Goal: Information Seeking & Learning: Learn about a topic

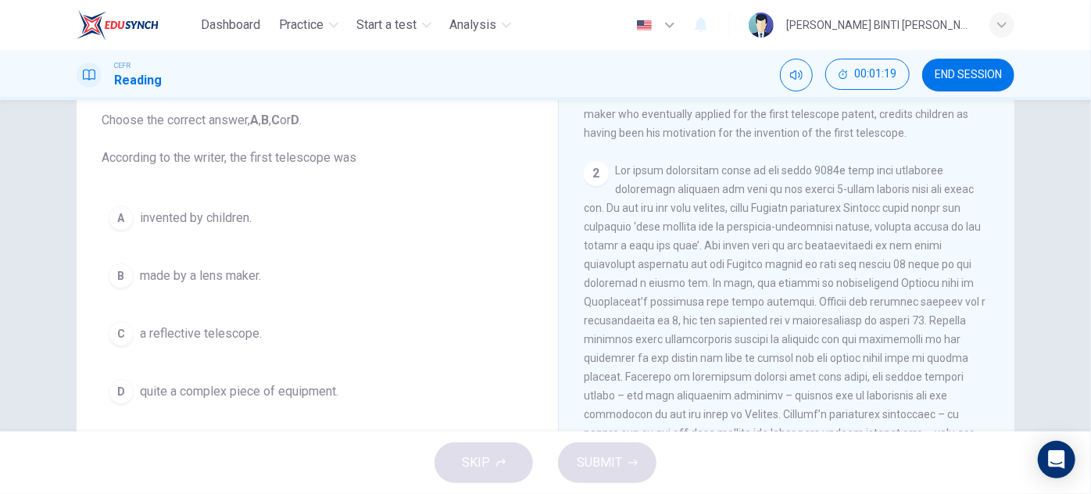
scroll to position [423, 0]
click at [328, 220] on button "A invented by children." at bounding box center [317, 217] width 431 height 39
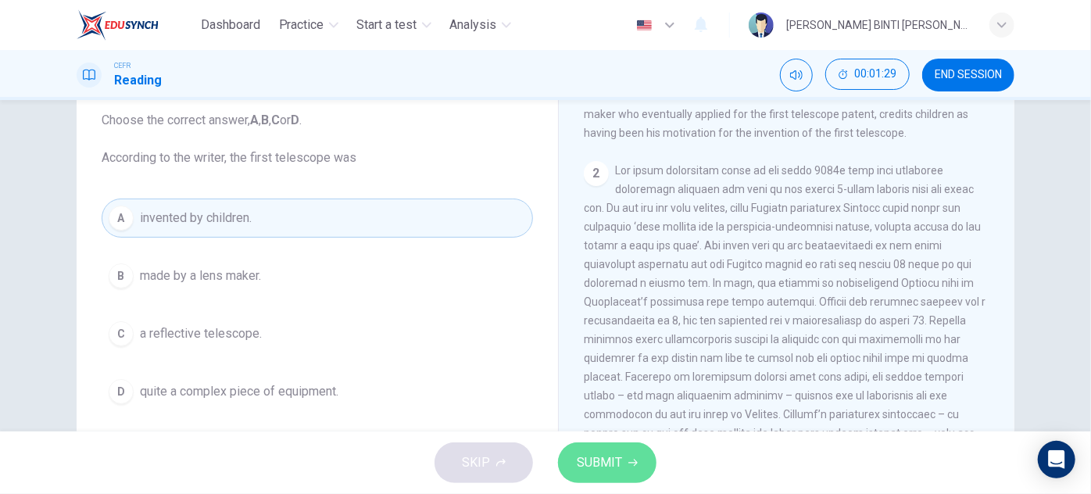
click at [602, 464] on span "SUBMIT" at bounding box center [599, 463] width 45 height 22
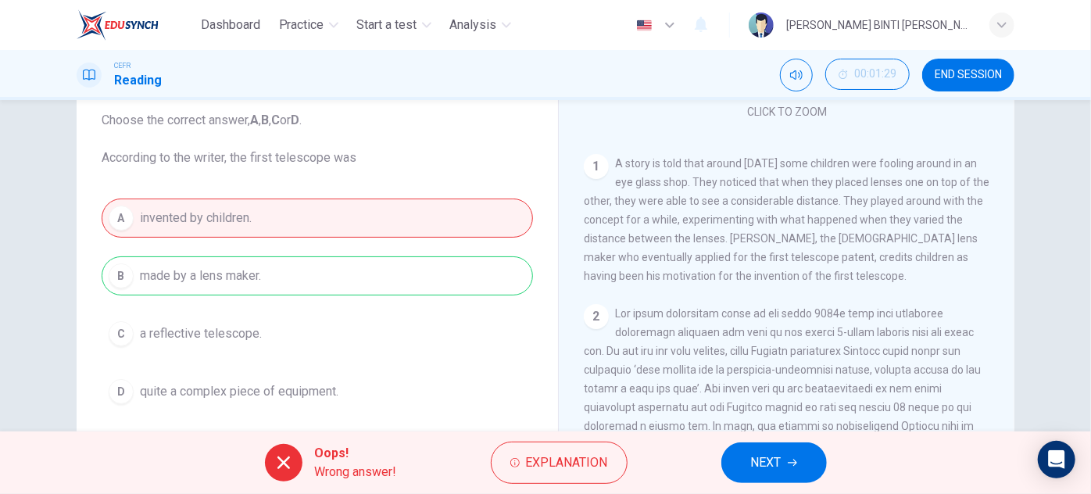
scroll to position [281, 0]
click at [745, 459] on button "NEXT" at bounding box center [773, 462] width 105 height 41
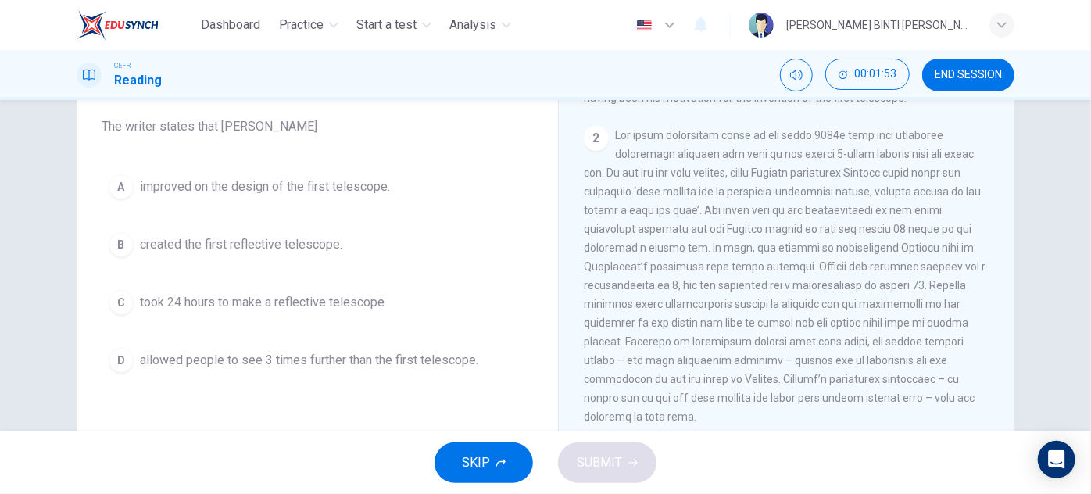
scroll to position [427, 0]
click at [432, 191] on button "A improved on the design of the first telescope." at bounding box center [317, 186] width 431 height 39
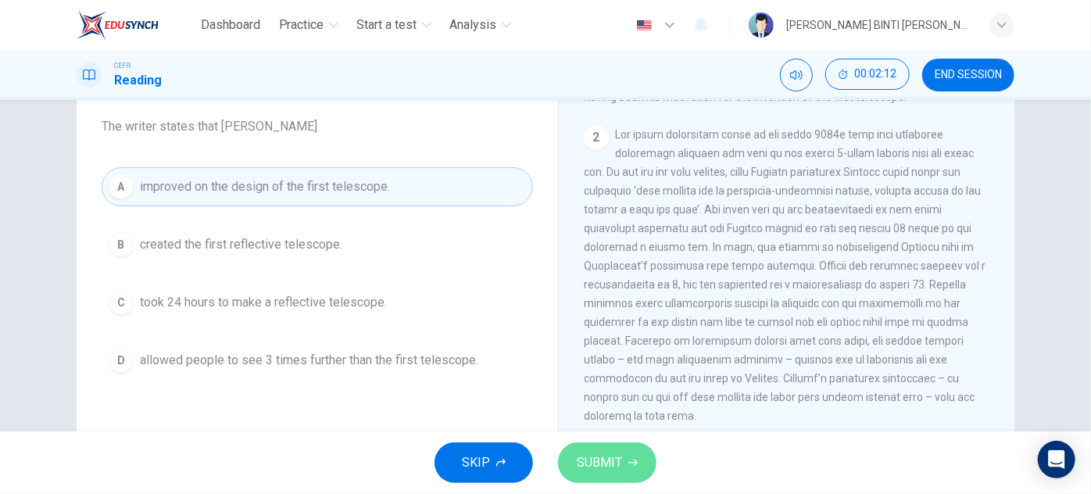
click at [588, 457] on span "SUBMIT" at bounding box center [599, 463] width 45 height 22
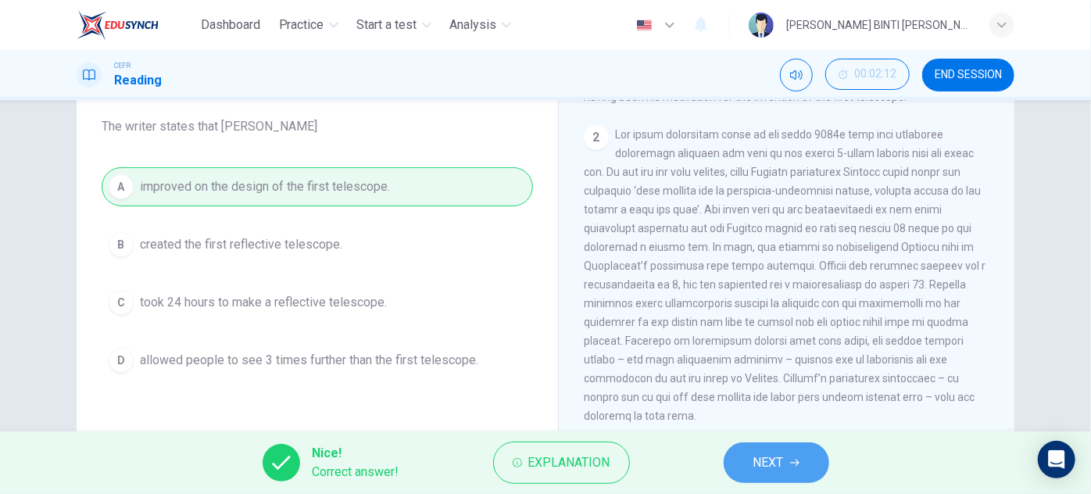
click at [770, 464] on span "NEXT" at bounding box center [768, 463] width 30 height 22
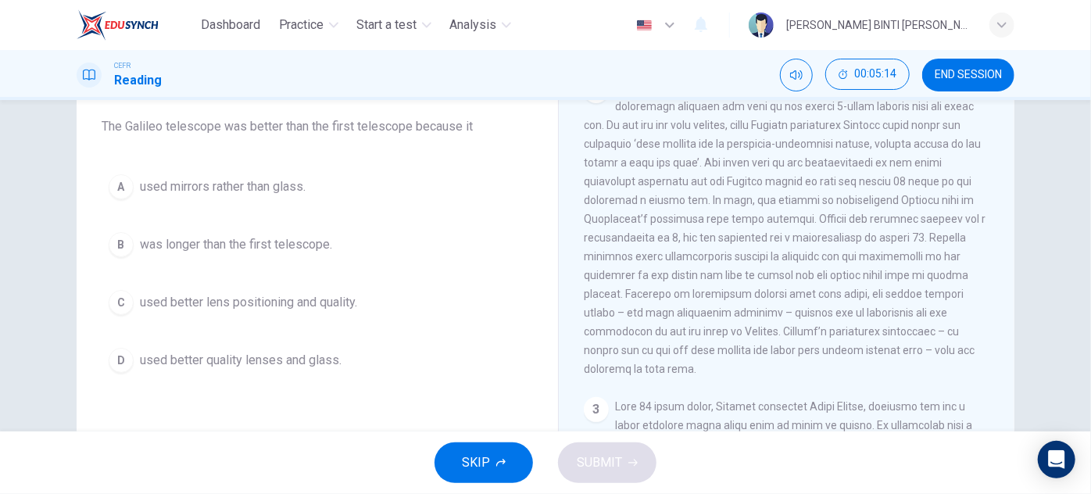
scroll to position [476, 0]
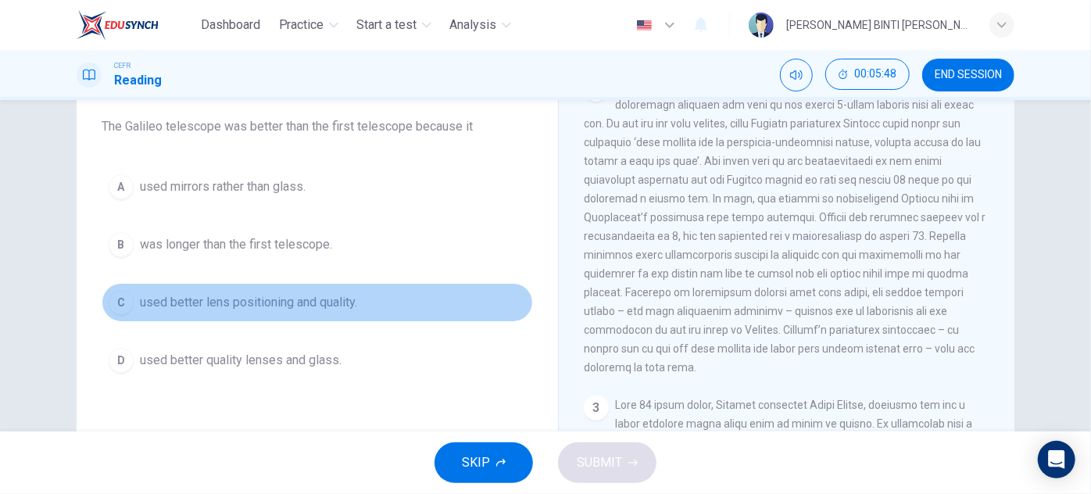
click at [312, 299] on span "used better lens positioning and quality." at bounding box center [248, 302] width 217 height 19
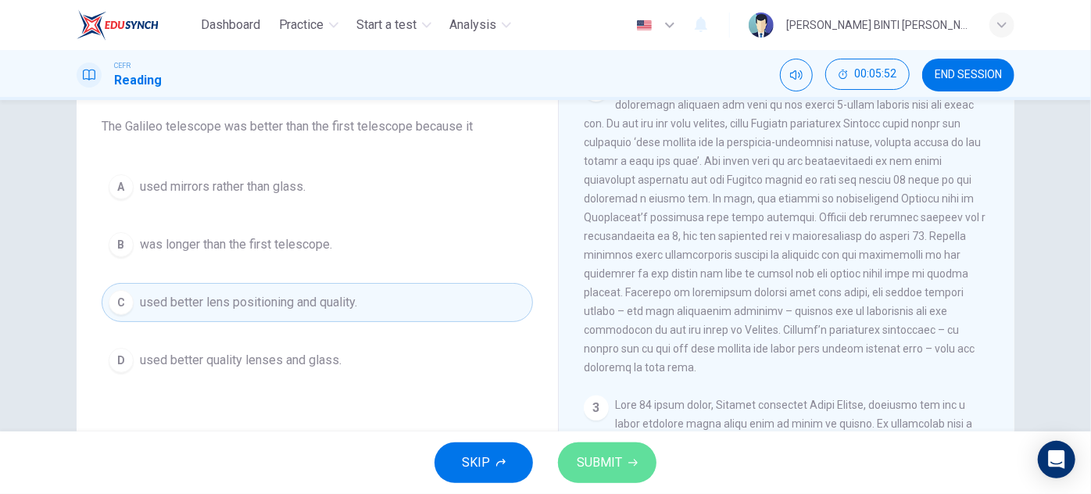
click at [599, 453] on span "SUBMIT" at bounding box center [599, 463] width 45 height 22
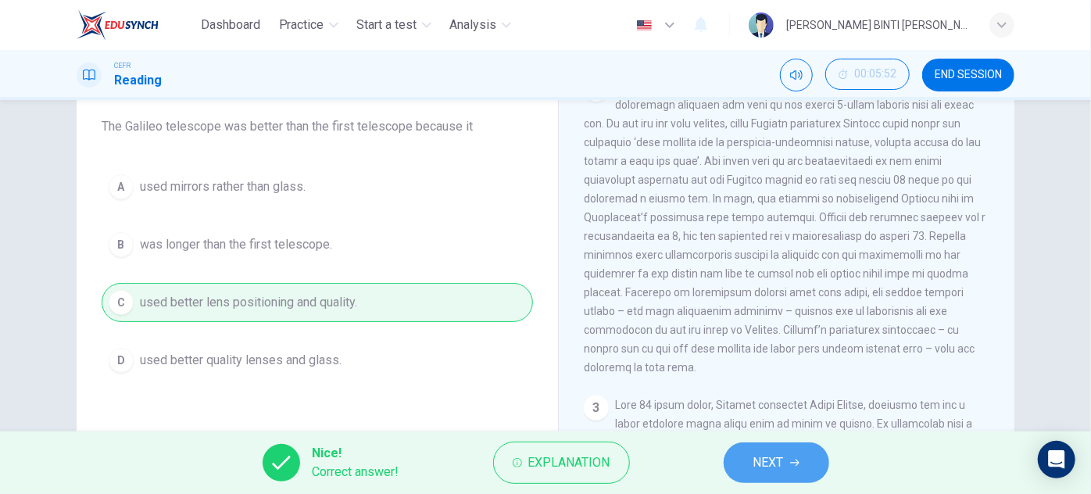
click at [779, 464] on span "NEXT" at bounding box center [768, 463] width 30 height 22
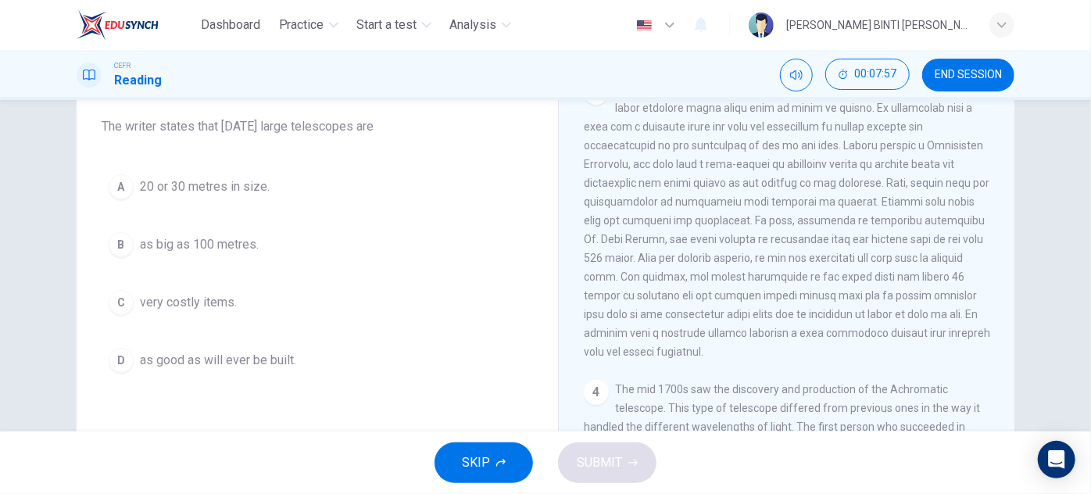
scroll to position [792, 0]
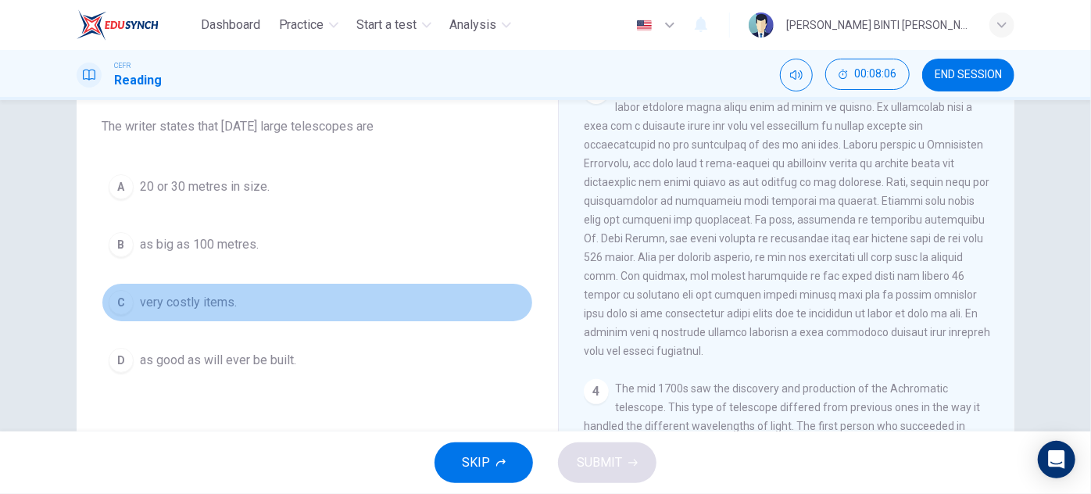
click at [284, 314] on button "C very costly items." at bounding box center [317, 302] width 431 height 39
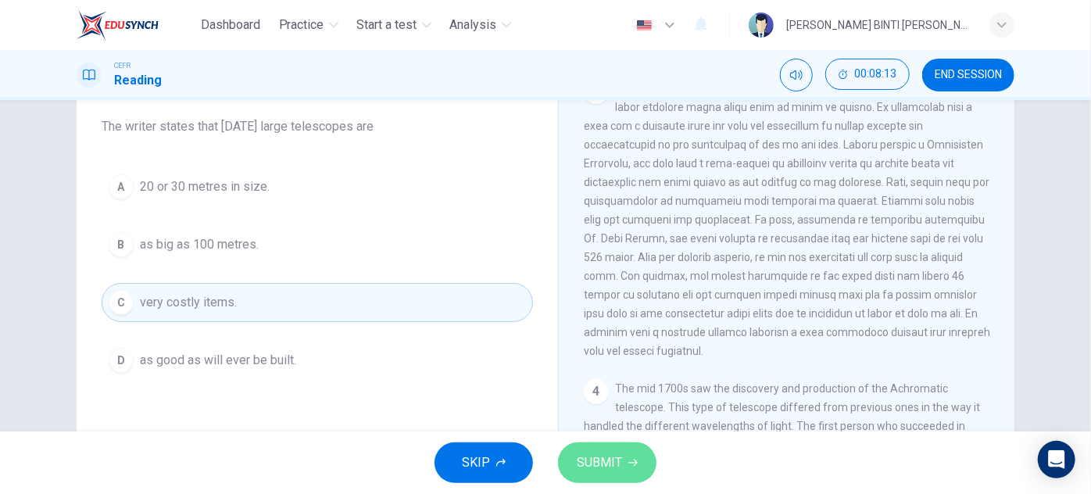
click at [624, 458] on button "SUBMIT" at bounding box center [607, 462] width 98 height 41
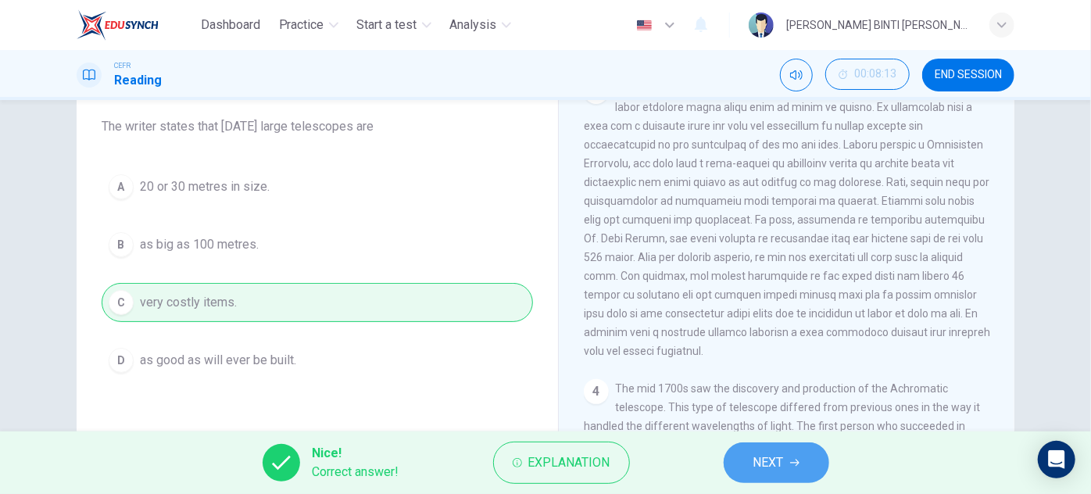
click at [789, 459] on button "NEXT" at bounding box center [775, 462] width 105 height 41
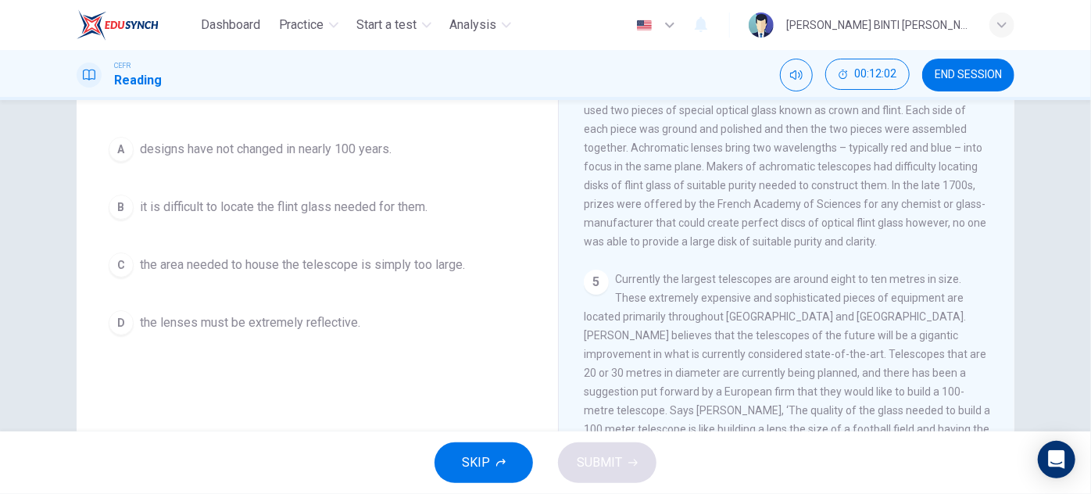
scroll to position [165, 0]
click at [394, 260] on span "the area needed to house the telescope is simply too large." at bounding box center [302, 264] width 325 height 19
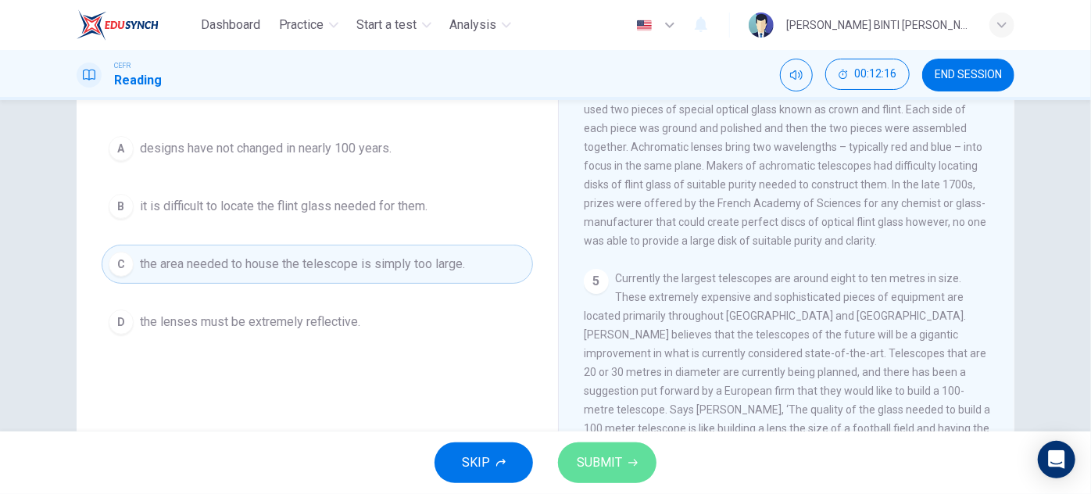
click at [604, 465] on span "SUBMIT" at bounding box center [599, 463] width 45 height 22
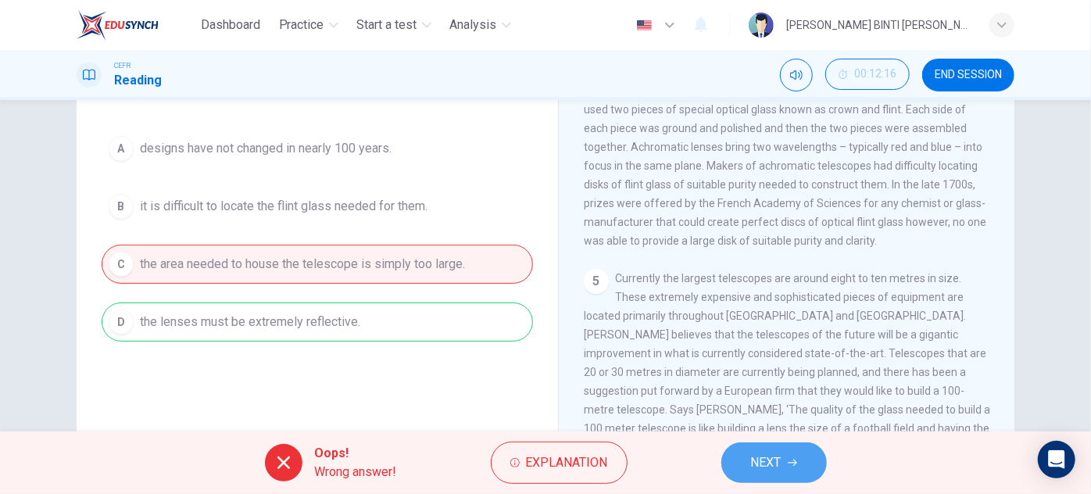
click at [773, 455] on span "NEXT" at bounding box center [766, 463] width 30 height 22
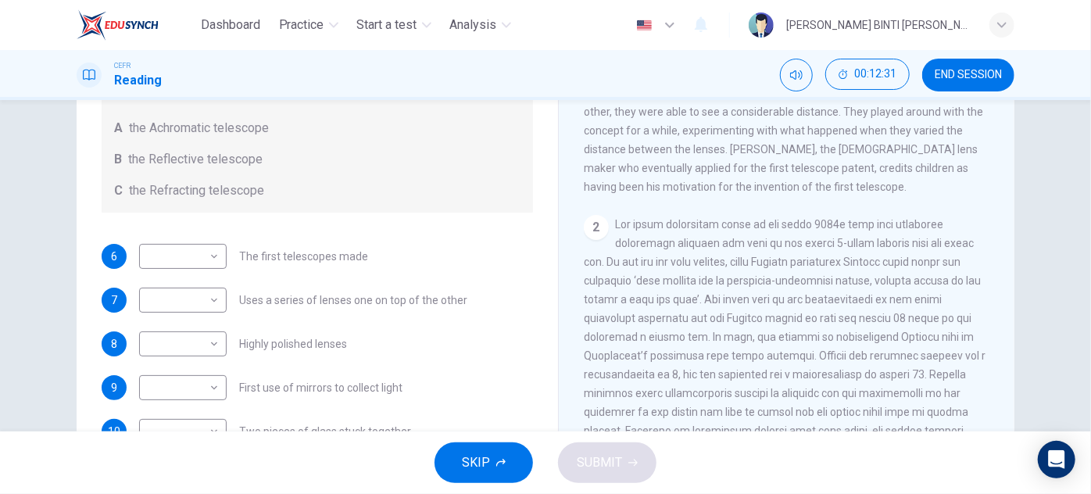
scroll to position [264, 0]
click at [208, 266] on body "Dashboard Practice Start a test Analysis English en ​ [PERSON_NAME] BINTI [PERS…" at bounding box center [545, 247] width 1091 height 494
click at [184, 327] on li "C" at bounding box center [178, 331] width 87 height 25
type input "C"
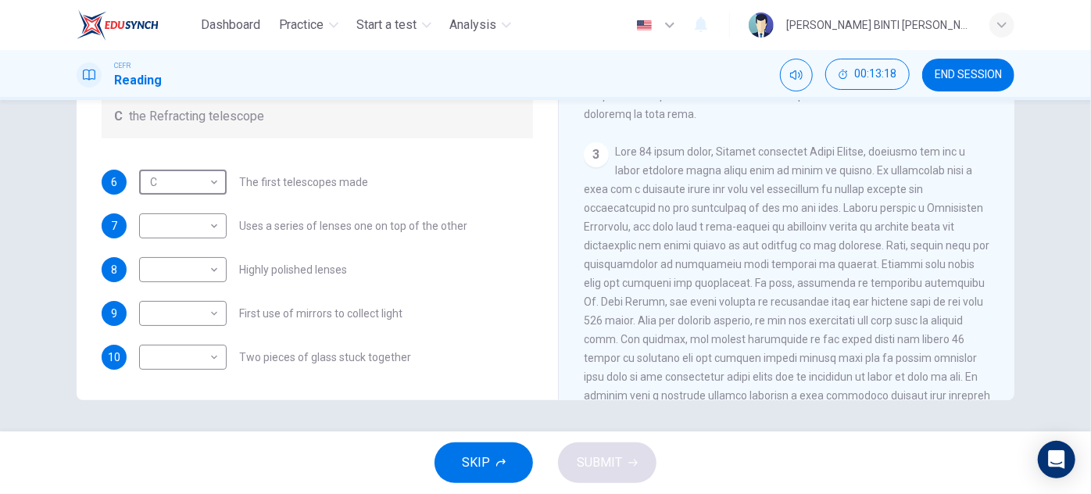
scroll to position [584, 0]
click at [746, 277] on span at bounding box center [787, 280] width 406 height 275
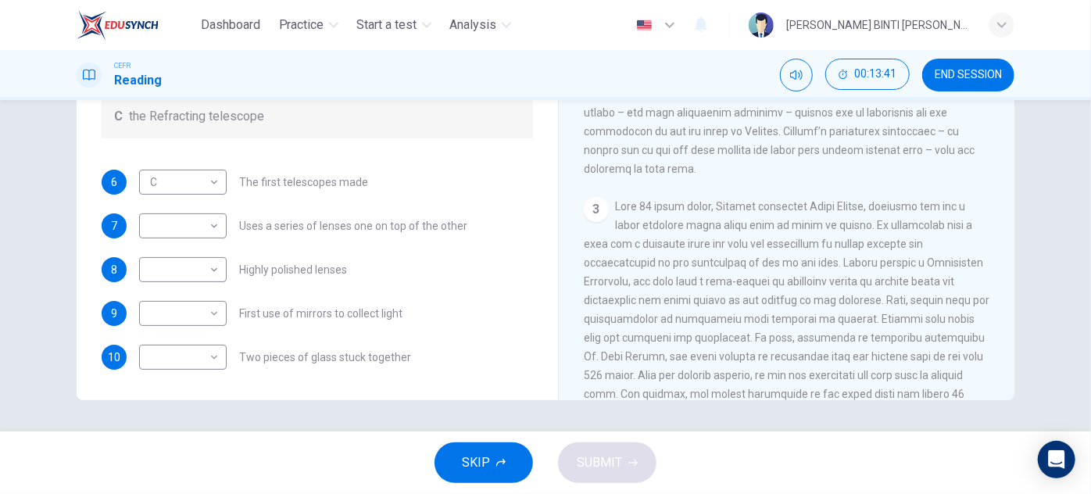
scroll to position [525, 0]
click at [207, 320] on body "Dashboard Practice Start a test Analysis English en ​ [PERSON_NAME] BINTI [PERS…" at bounding box center [545, 247] width 1091 height 494
click at [385, 308] on div at bounding box center [545, 247] width 1091 height 494
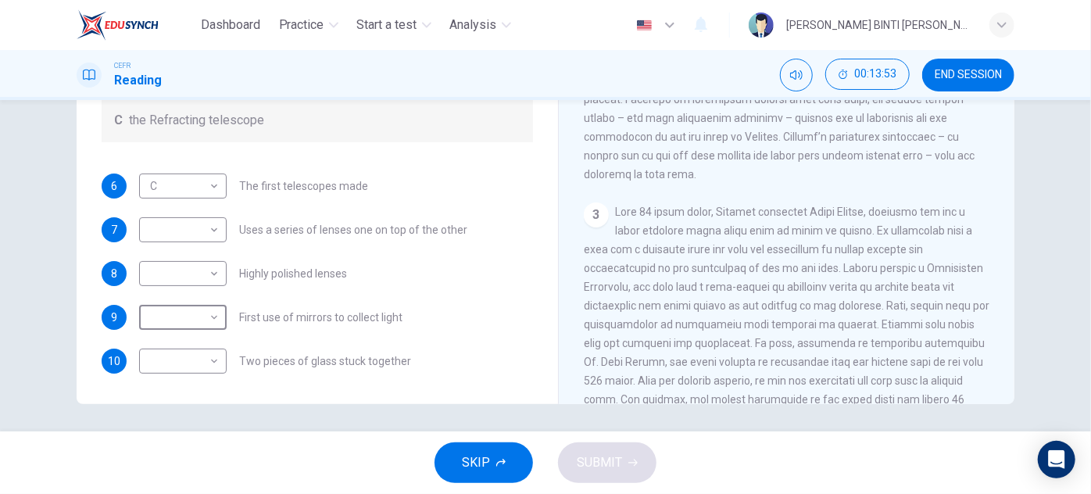
scroll to position [272, 0]
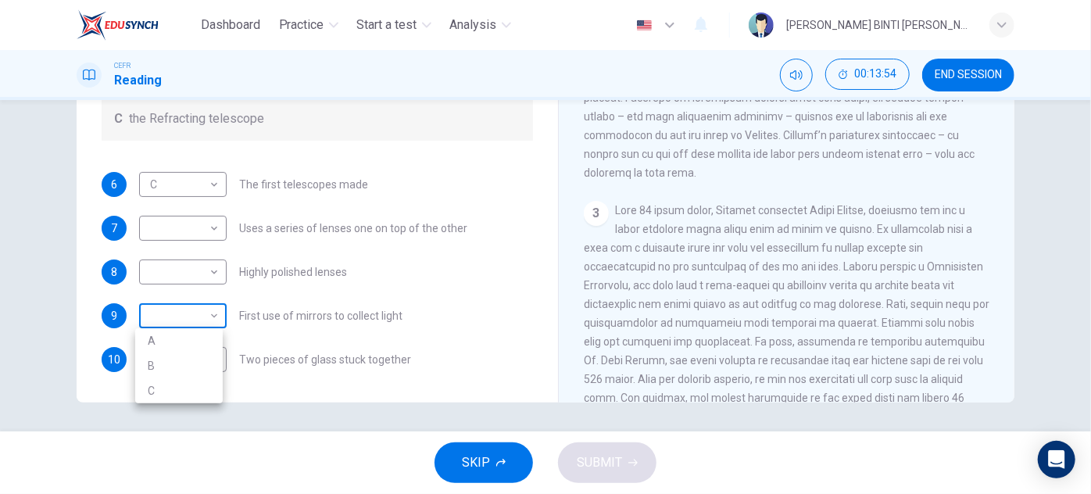
click at [197, 307] on body "Dashboard Practice Start a test Analysis English en ​ [PERSON_NAME] BINTI [PERS…" at bounding box center [545, 247] width 1091 height 494
click at [179, 358] on li "B" at bounding box center [178, 365] width 87 height 25
type input "B"
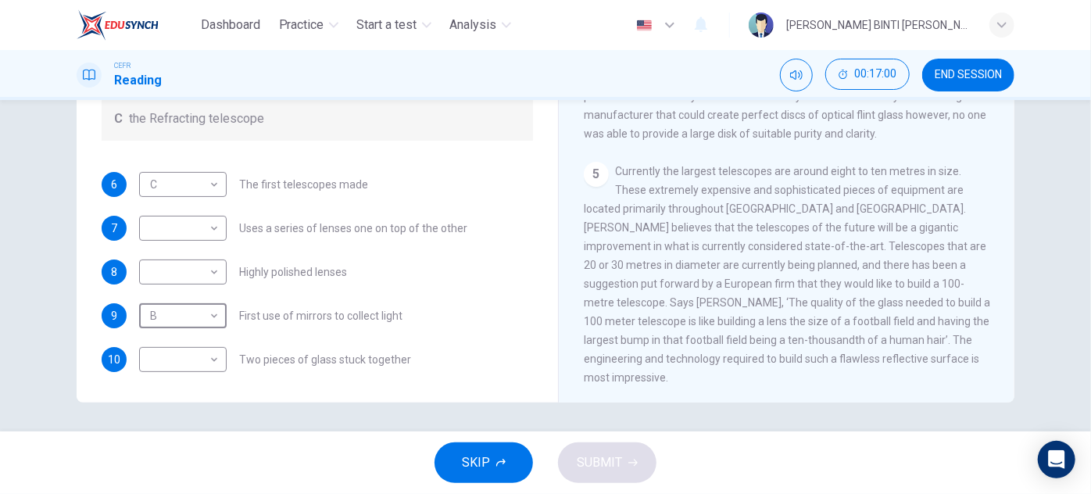
scroll to position [274, 0]
click at [754, 258] on span "Currently the largest telescopes are around eight to ten metres in size. These …" at bounding box center [787, 271] width 406 height 219
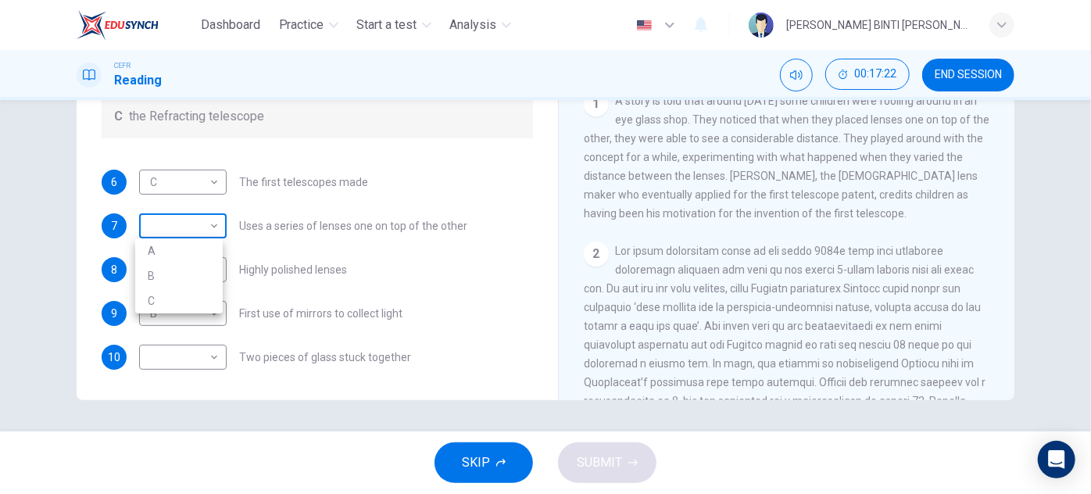
click at [196, 230] on body "Dashboard Practice Start a test Analysis English en ​ [PERSON_NAME] BINTI [PERS…" at bounding box center [545, 247] width 1091 height 494
click at [181, 294] on li "C" at bounding box center [178, 300] width 87 height 25
type input "C"
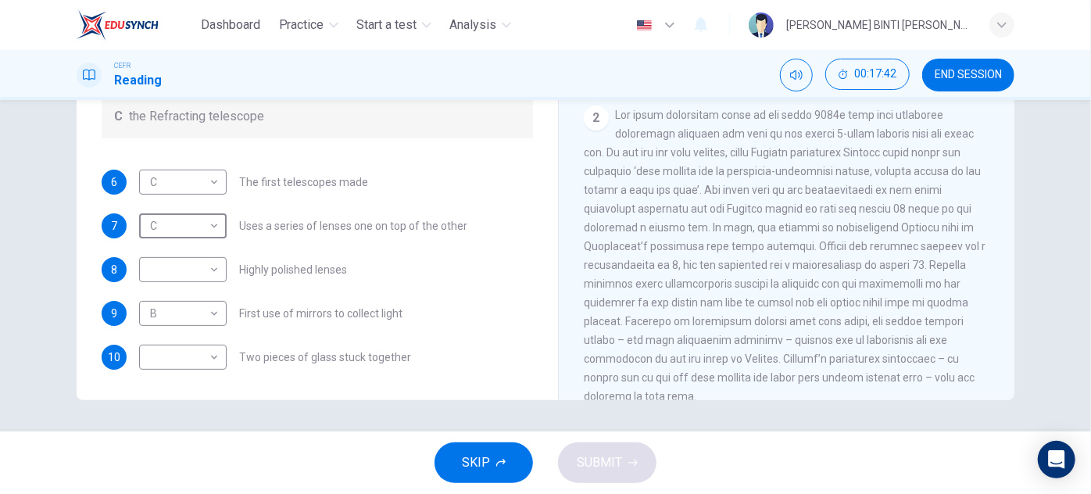
scroll to position [303, 0]
click at [212, 266] on body "Dashboard Practice Start a test Analysis English en ​ [PERSON_NAME] BINTI [PERS…" at bounding box center [545, 247] width 1091 height 494
click at [319, 275] on div at bounding box center [545, 247] width 1091 height 494
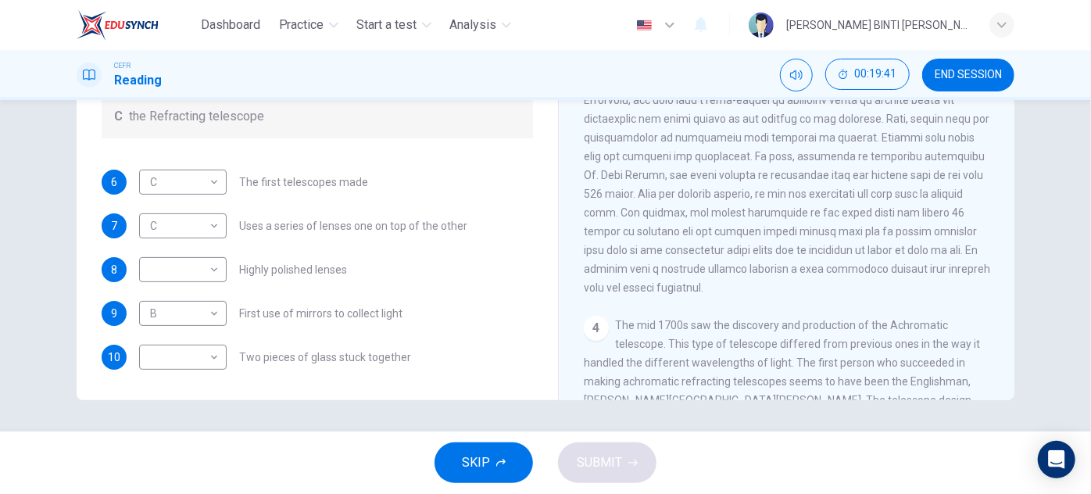
scroll to position [713, 0]
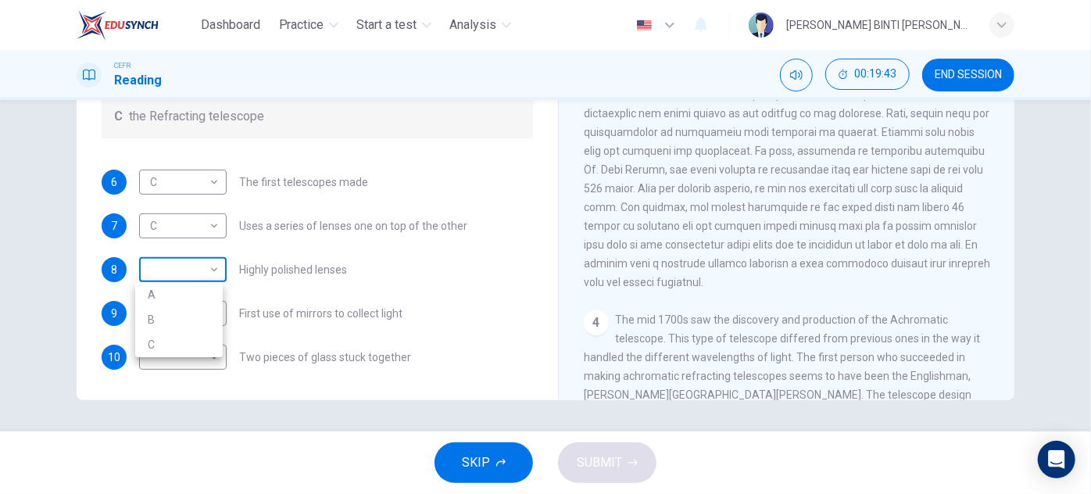
click at [200, 270] on body "Dashboard Practice Start a test Analysis English en ​ [PERSON_NAME] BINTI [PERS…" at bounding box center [545, 247] width 1091 height 494
click at [200, 295] on li "A" at bounding box center [178, 294] width 87 height 25
type input "A"
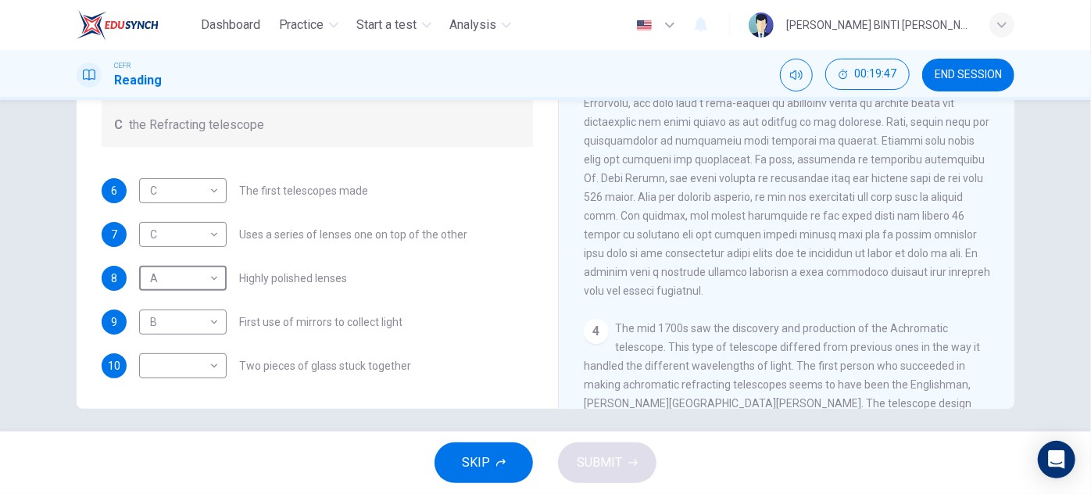
scroll to position [274, 0]
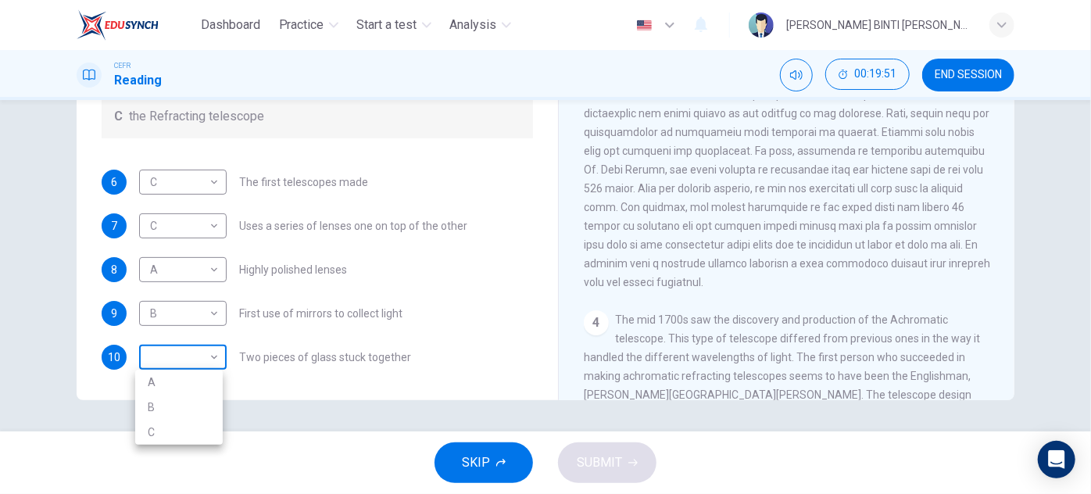
click at [212, 353] on body "Dashboard Practice Start a test Analysis English en ​ [PERSON_NAME] BINTI [PERS…" at bounding box center [545, 247] width 1091 height 494
click at [198, 411] on li "B" at bounding box center [178, 407] width 87 height 25
type input "B"
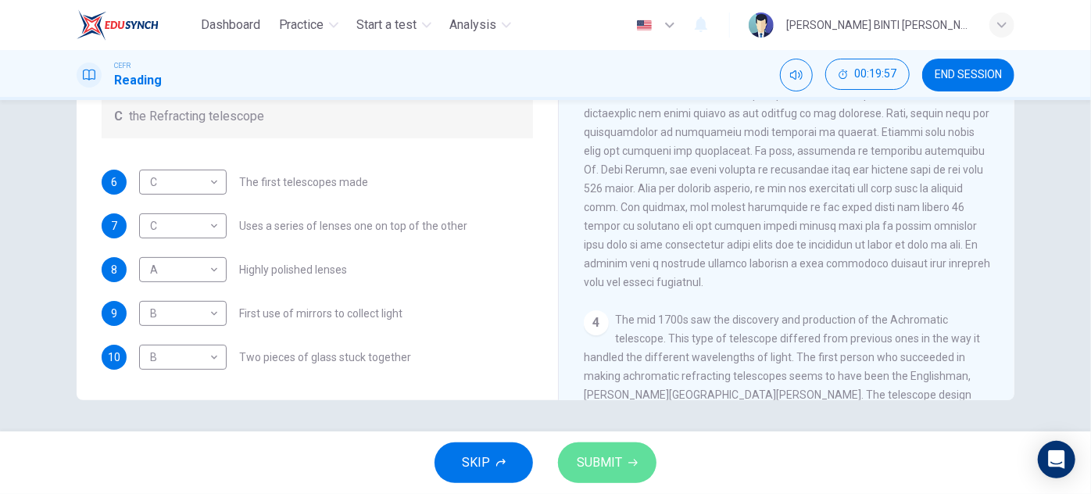
click at [583, 470] on span "SUBMIT" at bounding box center [599, 463] width 45 height 22
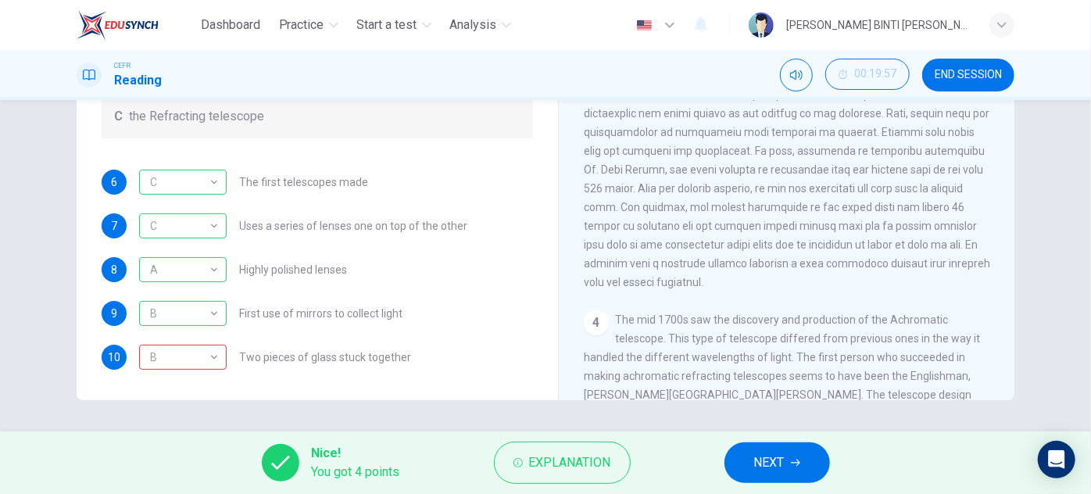
click at [958, 75] on span "END SESSION" at bounding box center [967, 75] width 67 height 12
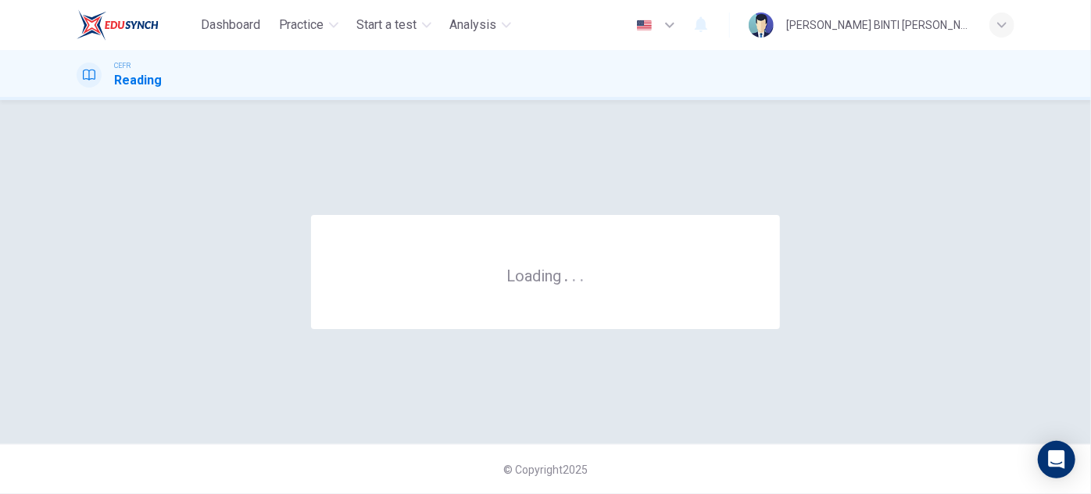
scroll to position [0, 0]
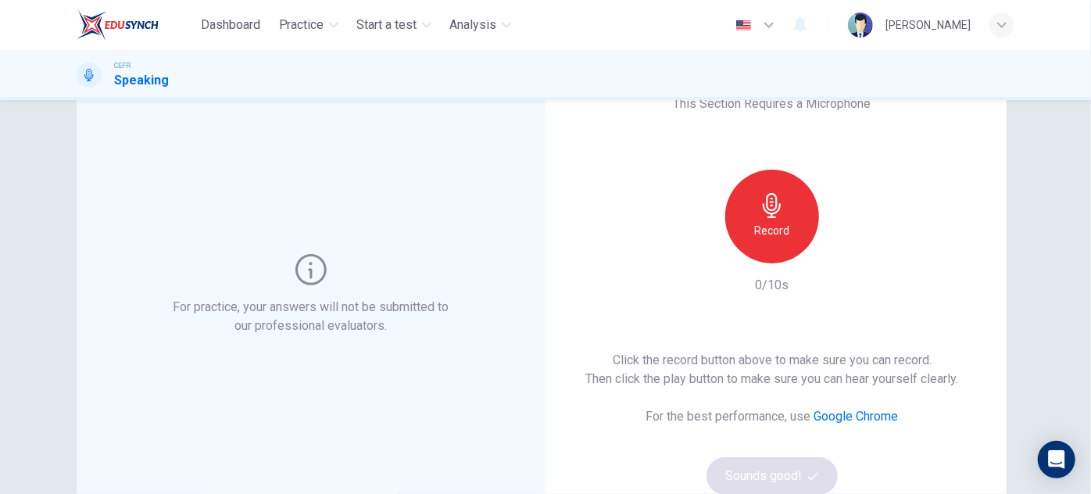
scroll to position [76, 0]
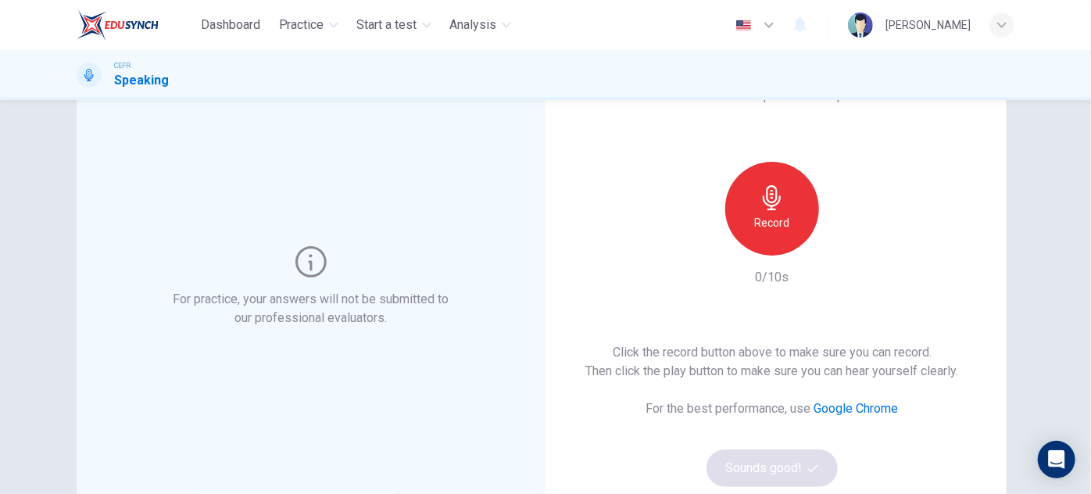
click at [790, 218] on div "Record" at bounding box center [772, 209] width 94 height 94
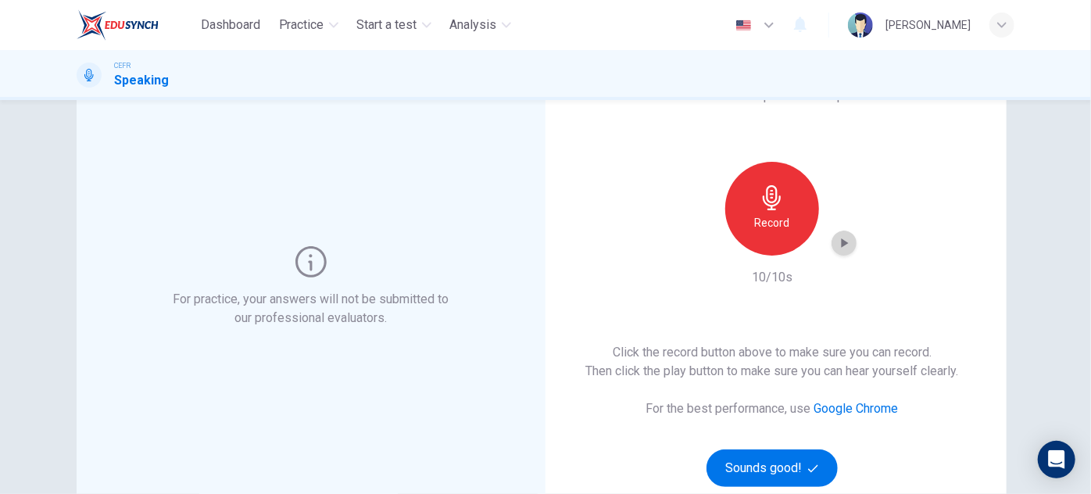
click at [839, 245] on icon "button" at bounding box center [844, 243] width 16 height 16
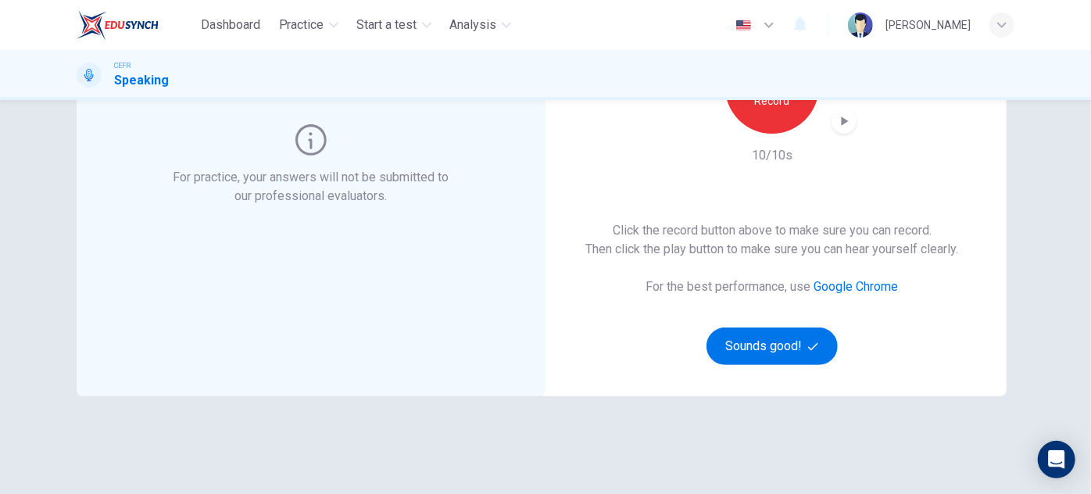
scroll to position [201, 0]
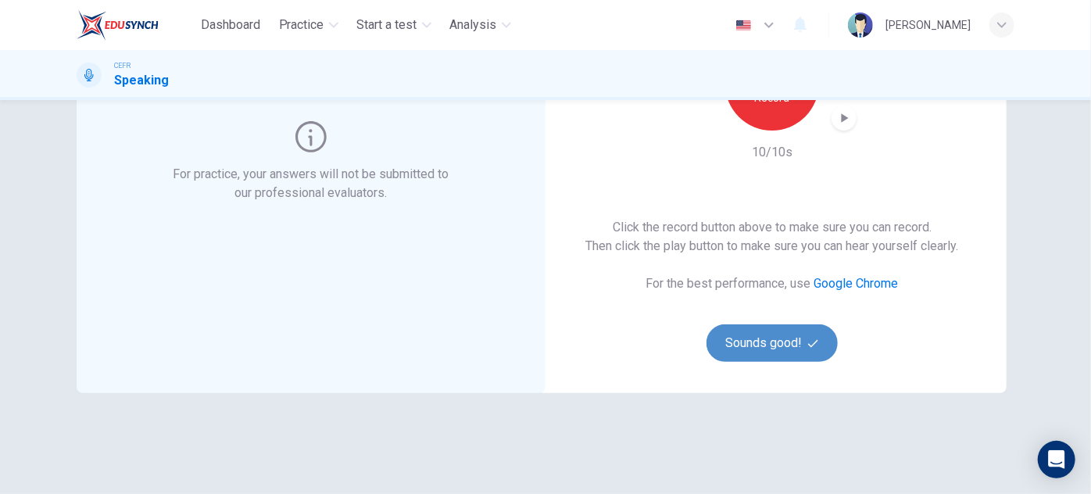
click at [783, 343] on button "Sounds good!" at bounding box center [771, 342] width 131 height 37
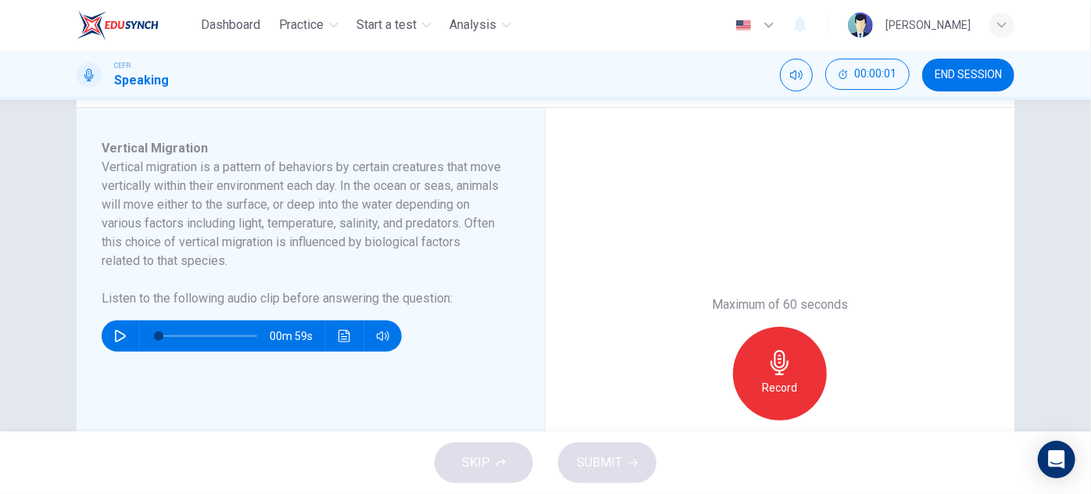
scroll to position [247, 0]
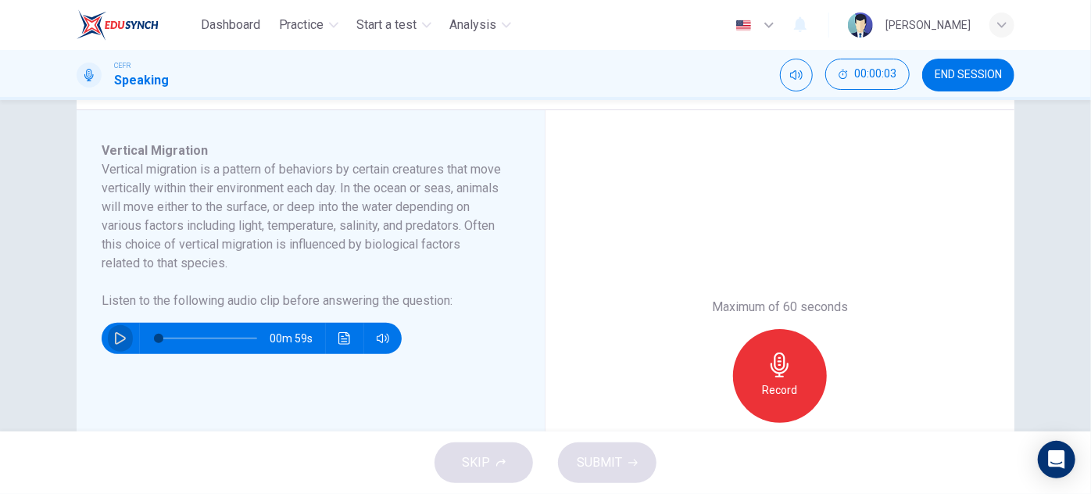
click at [115, 332] on icon "button" at bounding box center [120, 338] width 11 height 12
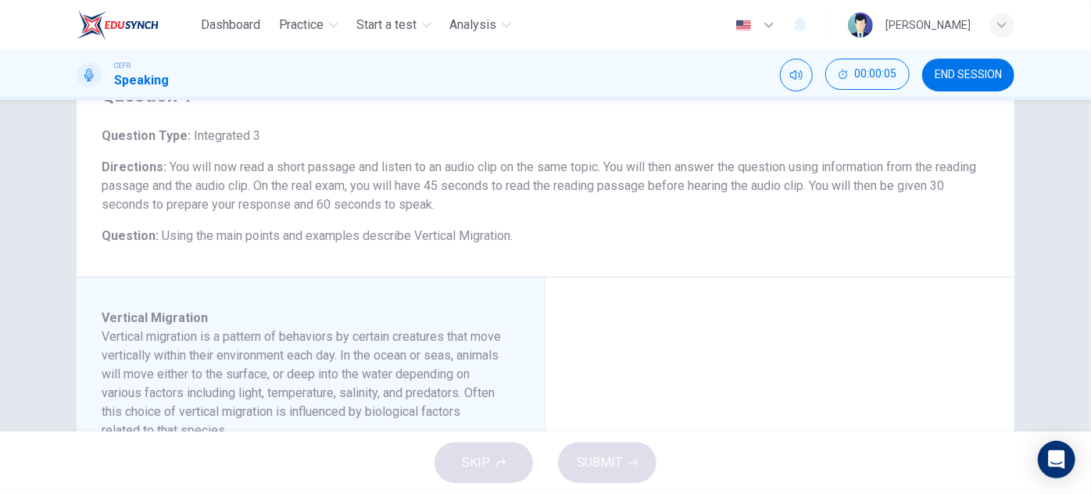
scroll to position [79, 0]
type input "10"
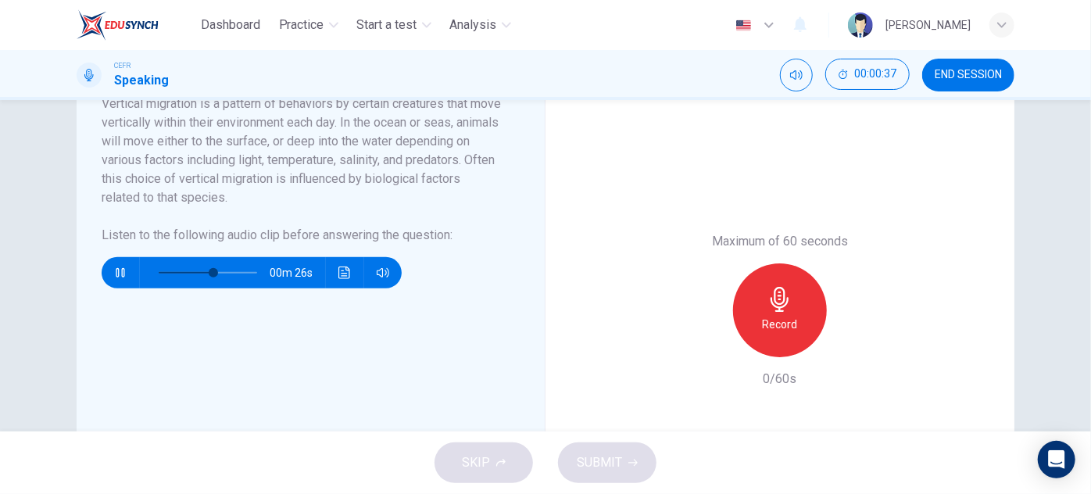
scroll to position [312, 0]
click at [116, 262] on button "button" at bounding box center [120, 272] width 25 height 31
type input "71"
click at [962, 81] on button "END SESSION" at bounding box center [968, 75] width 92 height 33
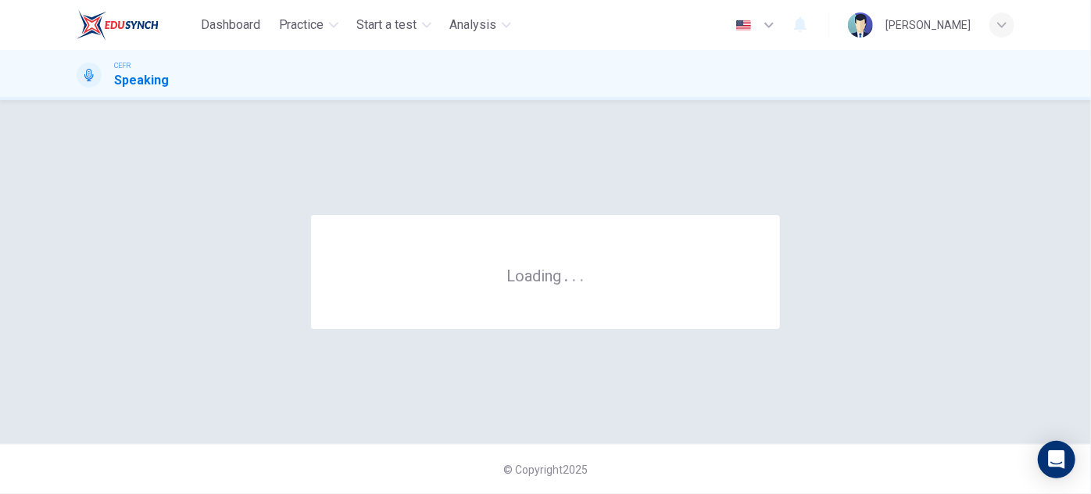
scroll to position [0, 0]
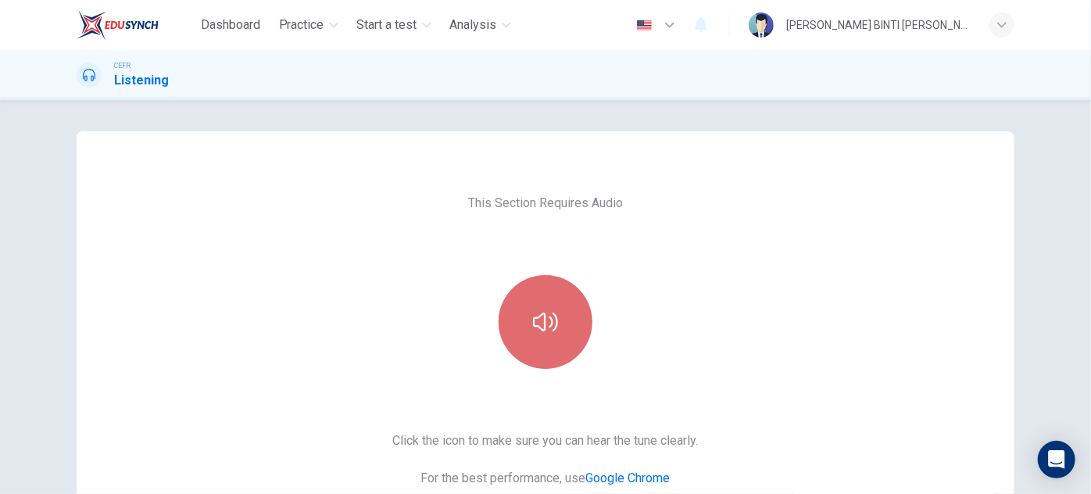
click at [531, 297] on button "button" at bounding box center [545, 322] width 94 height 94
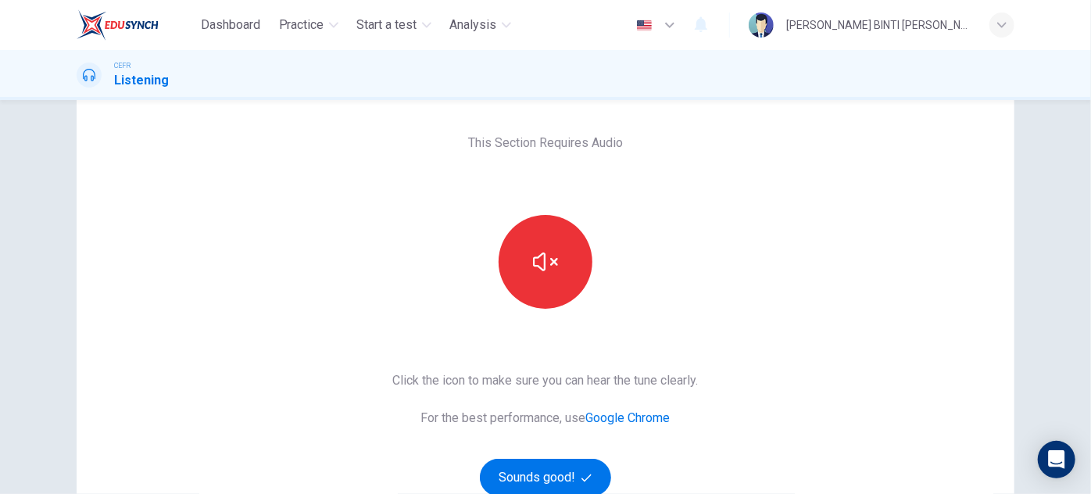
scroll to position [62, 0]
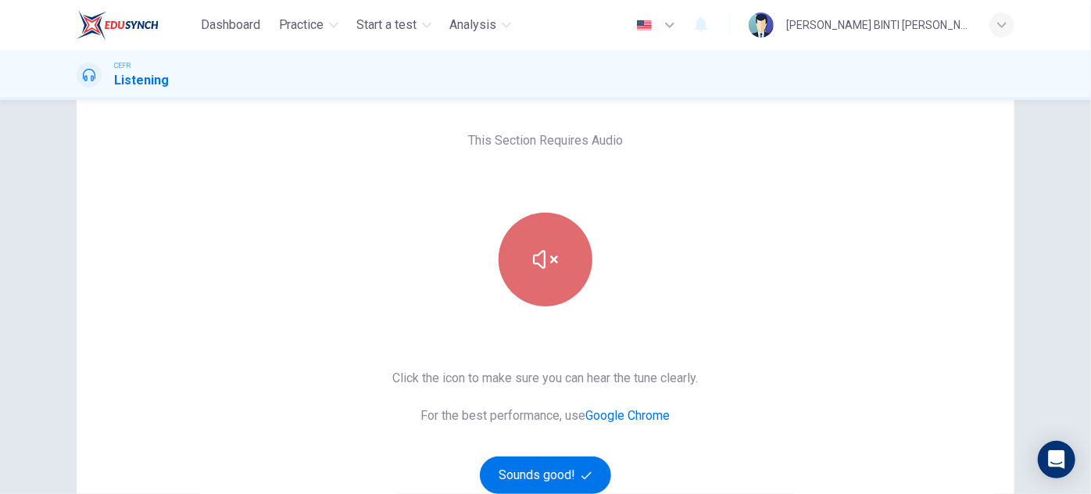
click at [549, 276] on button "button" at bounding box center [545, 259] width 94 height 94
click at [580, 257] on button "button" at bounding box center [545, 259] width 94 height 94
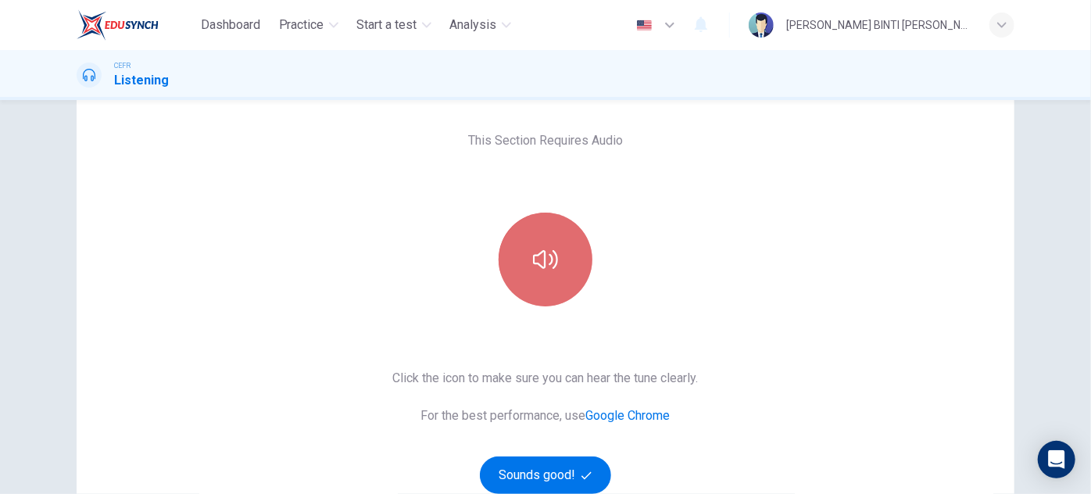
click at [580, 257] on button "button" at bounding box center [545, 259] width 94 height 94
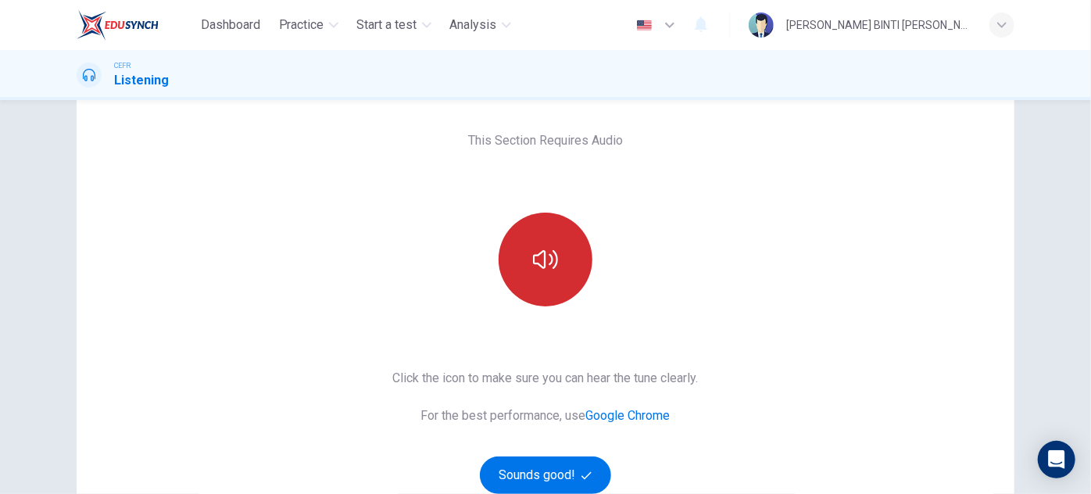
click at [580, 257] on button "button" at bounding box center [545, 259] width 94 height 94
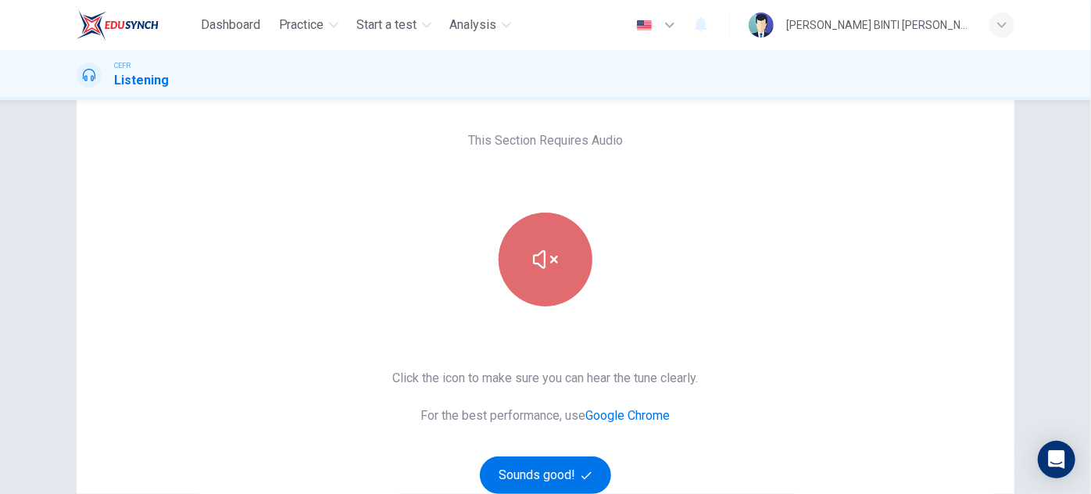
click at [580, 257] on button "button" at bounding box center [545, 259] width 94 height 94
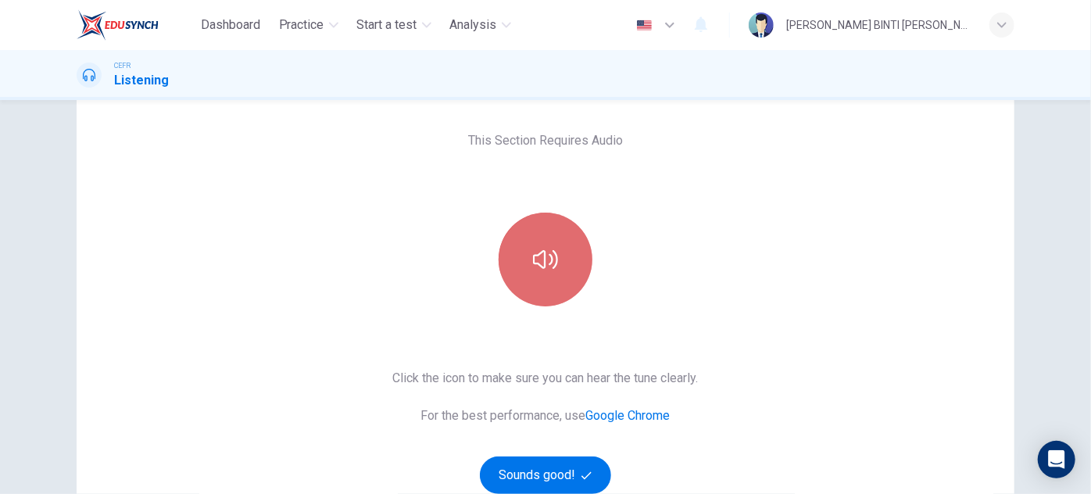
click at [580, 257] on button "button" at bounding box center [545, 259] width 94 height 94
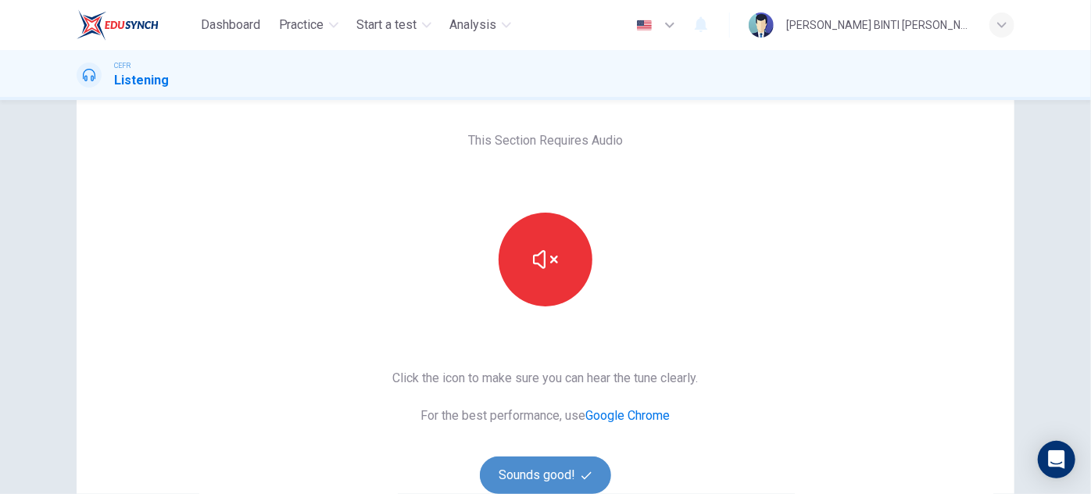
click at [550, 477] on button "Sounds good!" at bounding box center [545, 474] width 131 height 37
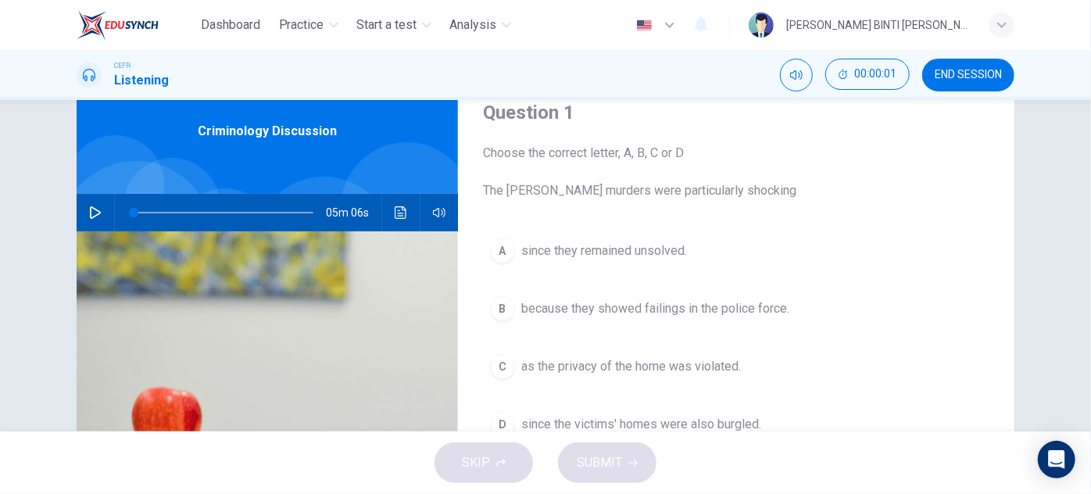
scroll to position [0, 0]
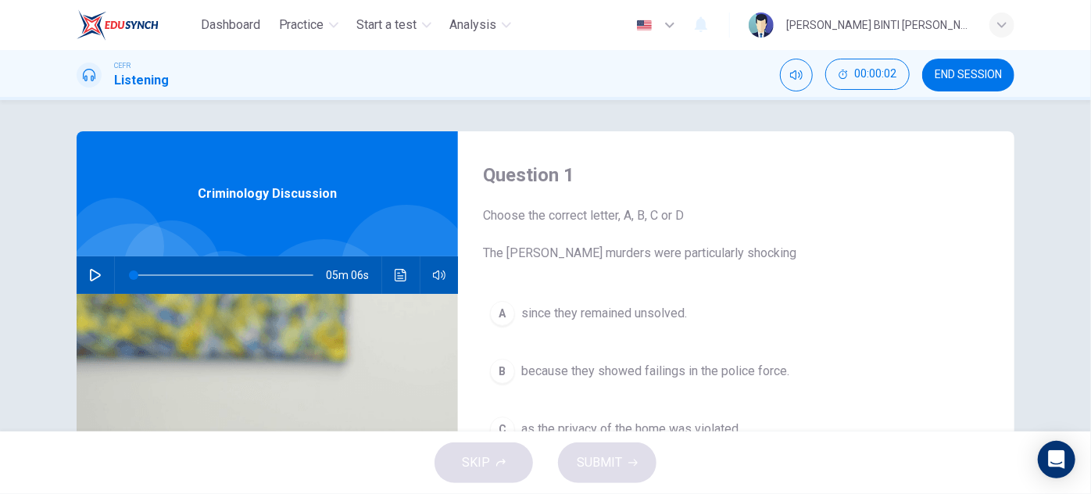
click at [95, 271] on icon "button" at bounding box center [95, 275] width 12 height 12
type input "1"
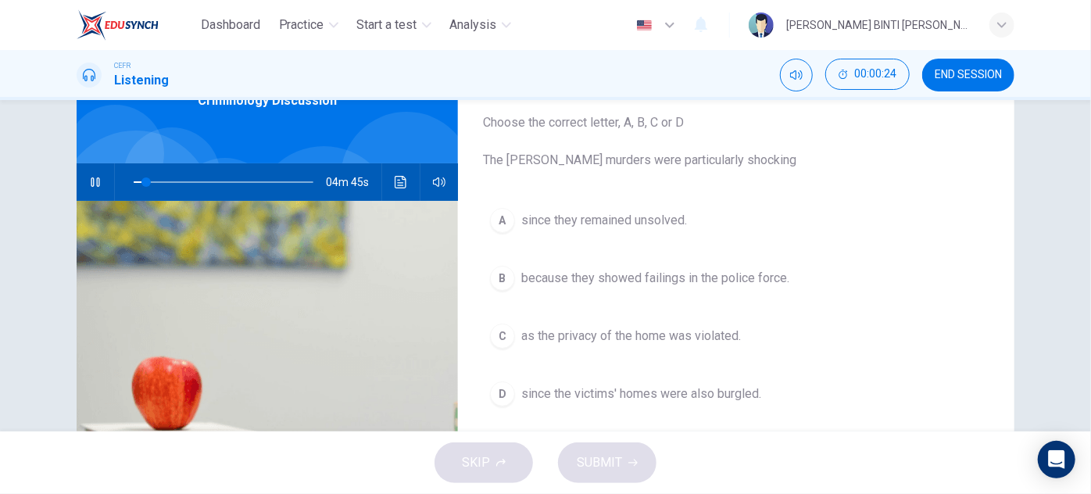
scroll to position [92, 0]
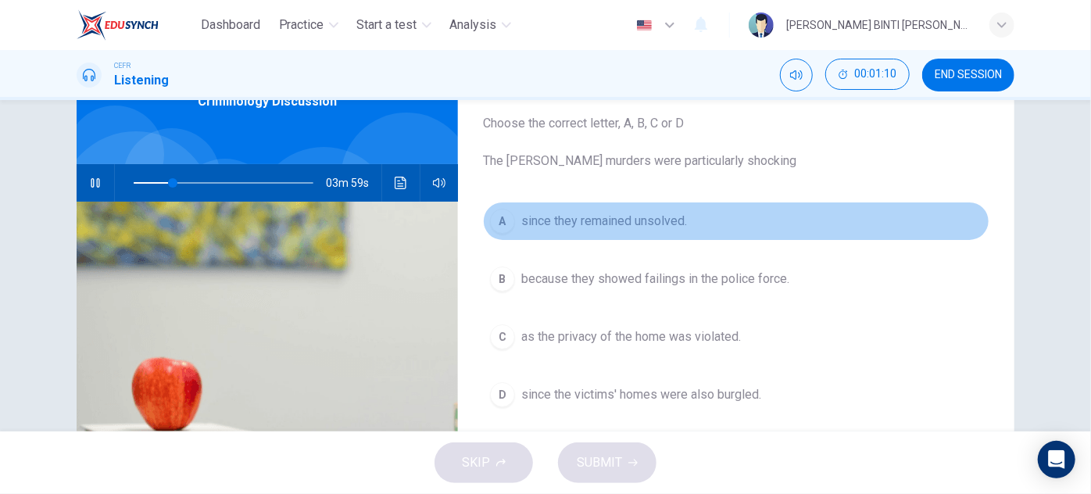
click at [679, 222] on span "since they remained unsolved." at bounding box center [604, 221] width 166 height 19
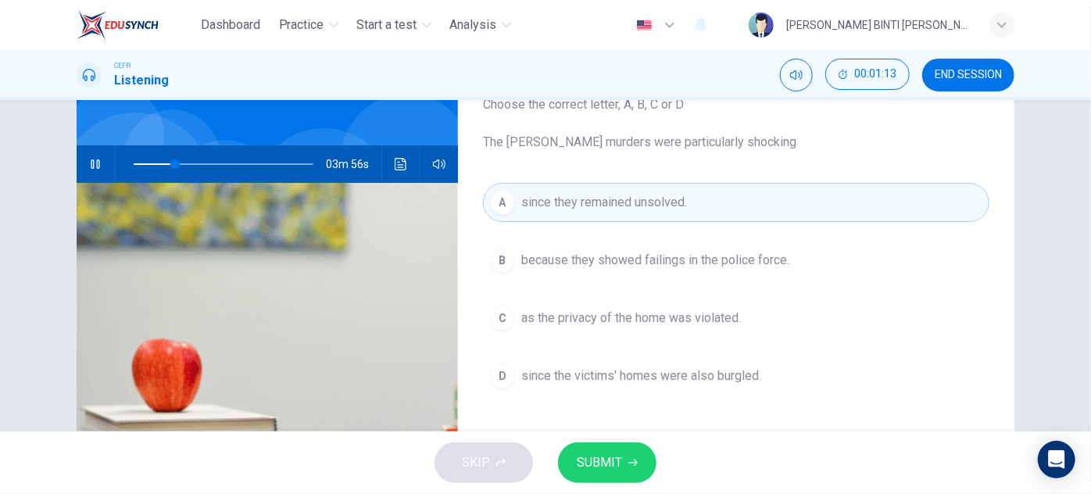
scroll to position [112, 0]
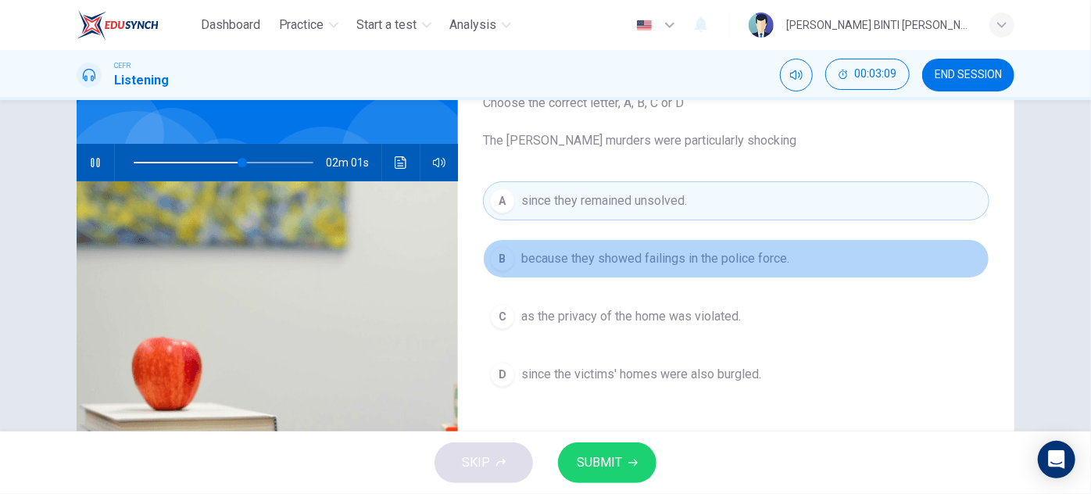
click at [575, 266] on span "because they showed failings in the police force." at bounding box center [655, 258] width 268 height 19
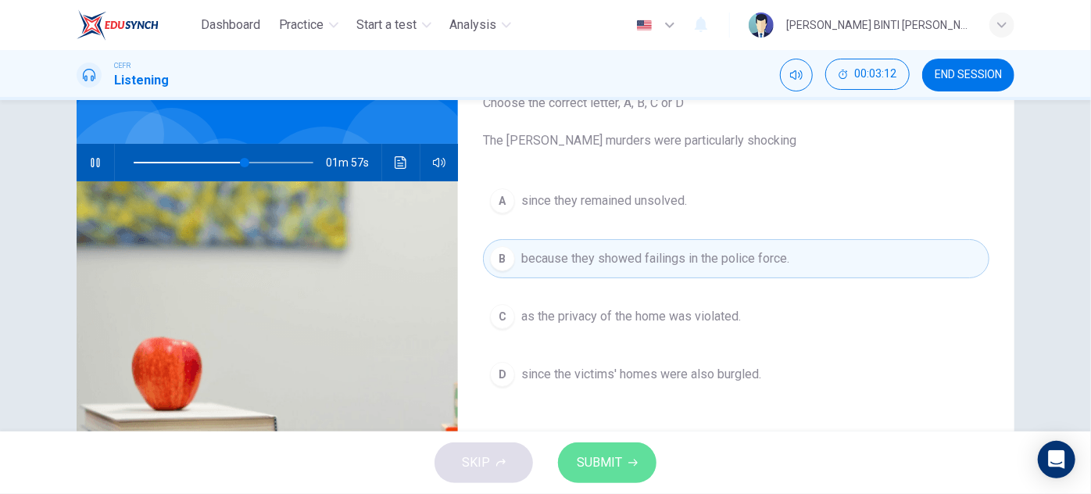
click at [601, 455] on span "SUBMIT" at bounding box center [599, 463] width 45 height 22
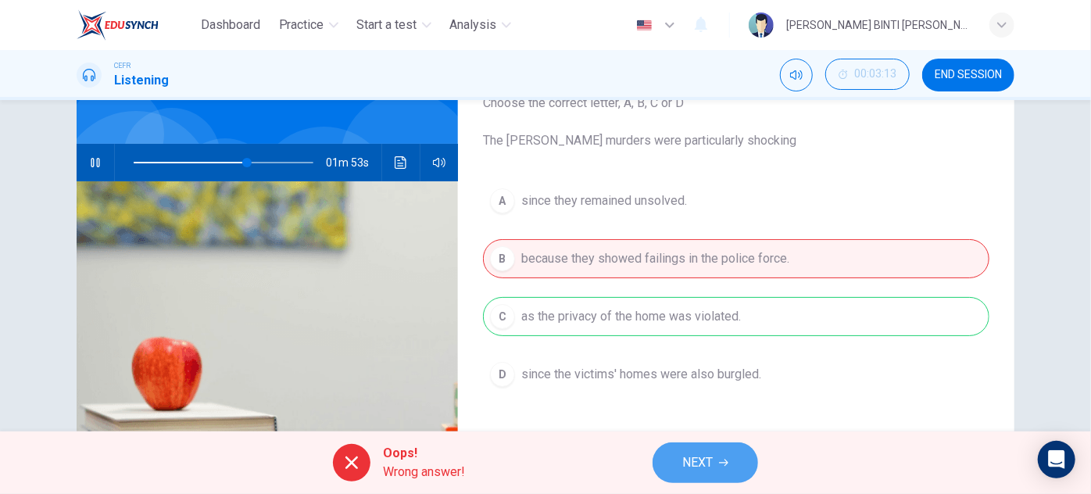
click at [709, 462] on span "NEXT" at bounding box center [697, 463] width 30 height 22
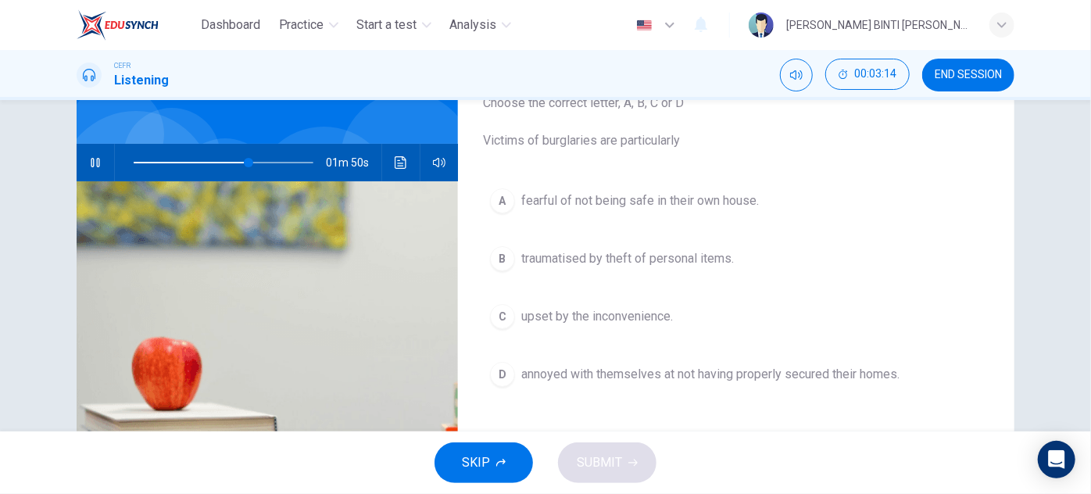
scroll to position [115, 0]
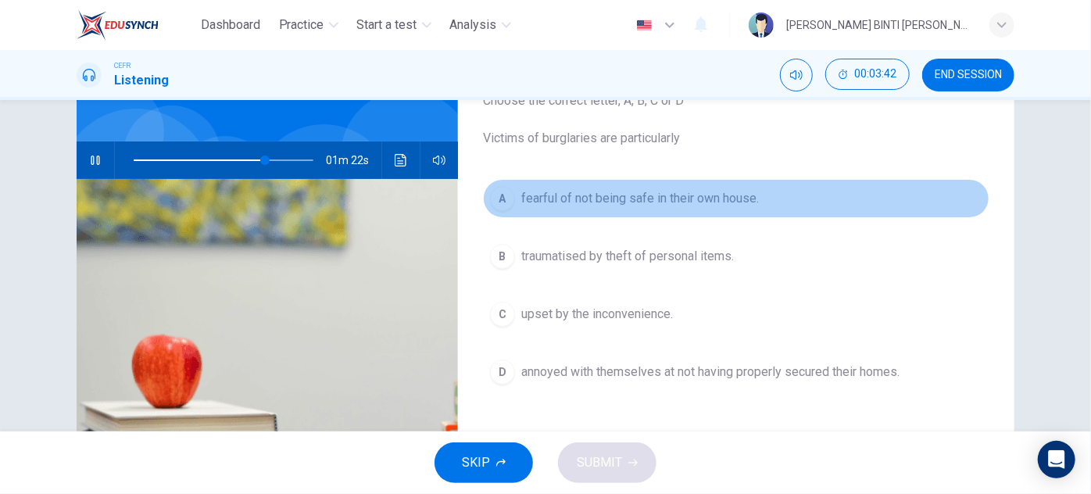
click at [581, 195] on span "fearful of not being safe in their own house." at bounding box center [639, 198] width 237 height 19
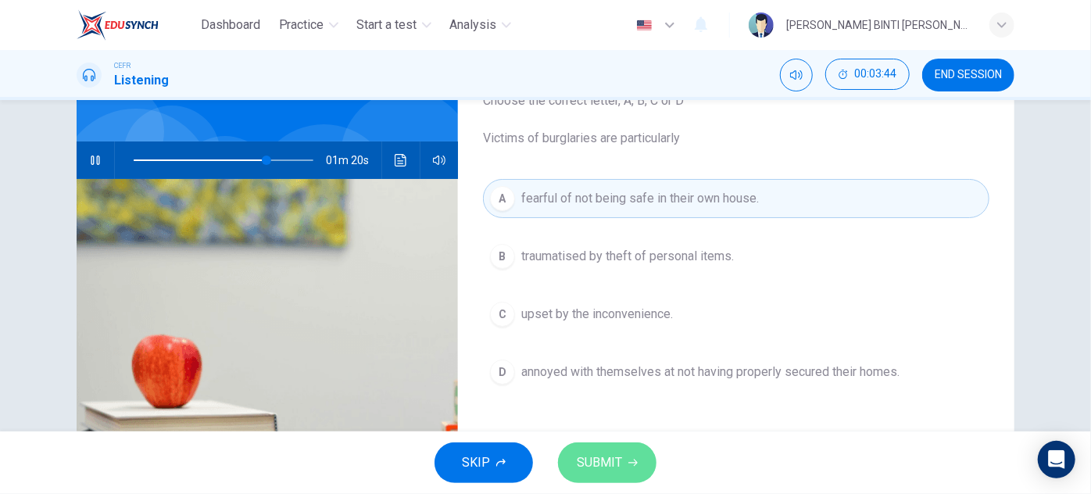
click at [595, 458] on span "SUBMIT" at bounding box center [599, 463] width 45 height 22
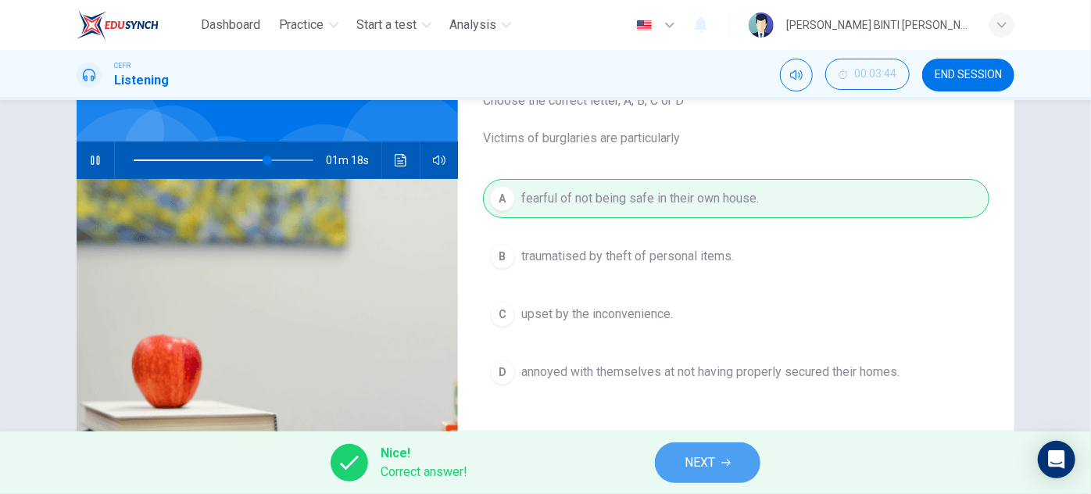
click at [679, 454] on button "NEXT" at bounding box center [707, 462] width 105 height 41
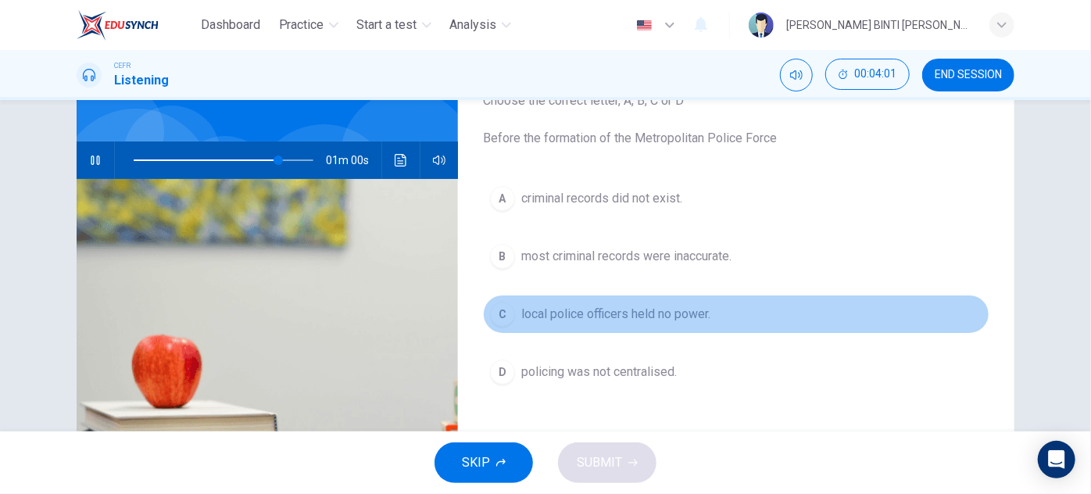
click at [669, 315] on span "local police officers held no power." at bounding box center [615, 314] width 189 height 19
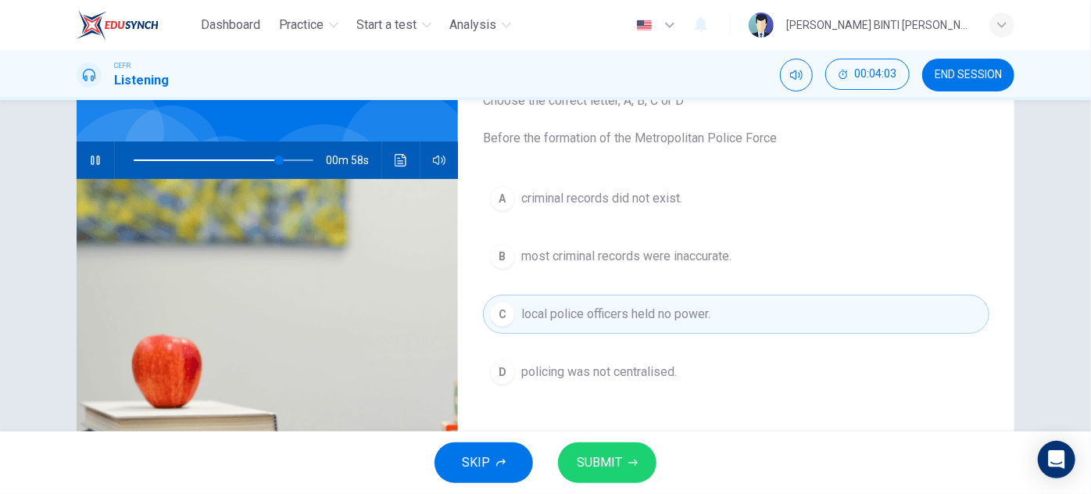
click at [616, 452] on span "SUBMIT" at bounding box center [599, 463] width 45 height 22
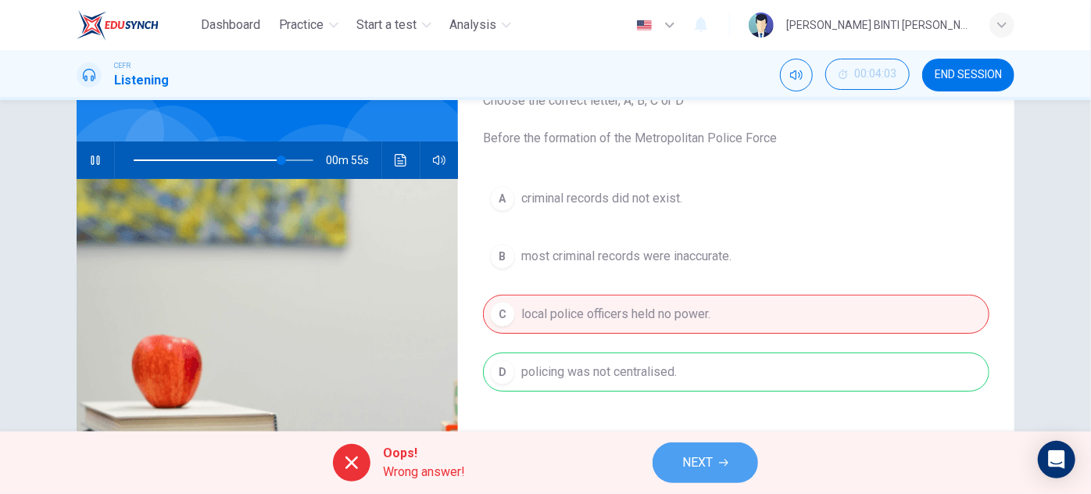
click at [685, 459] on span "NEXT" at bounding box center [697, 463] width 30 height 22
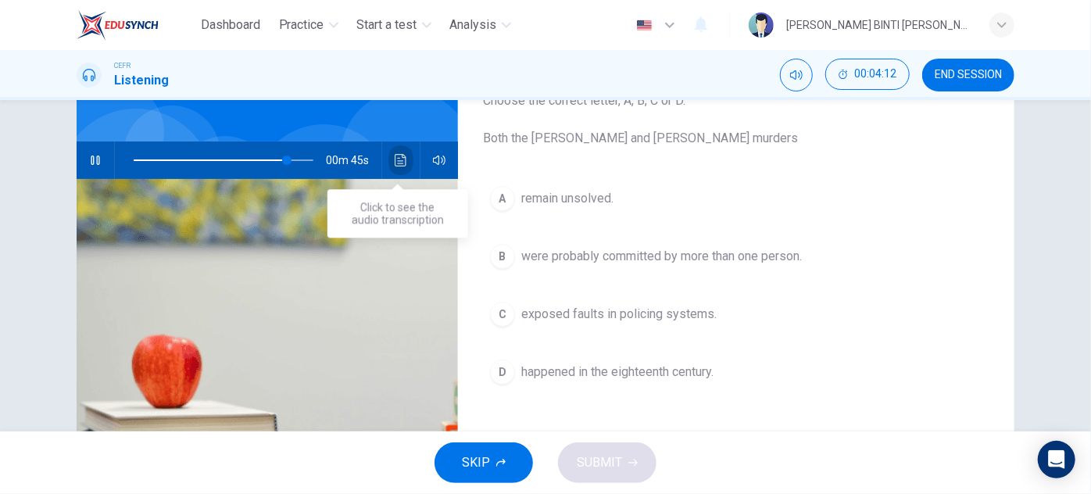
click at [398, 164] on icon "Click to see the audio transcription" at bounding box center [401, 160] width 12 height 12
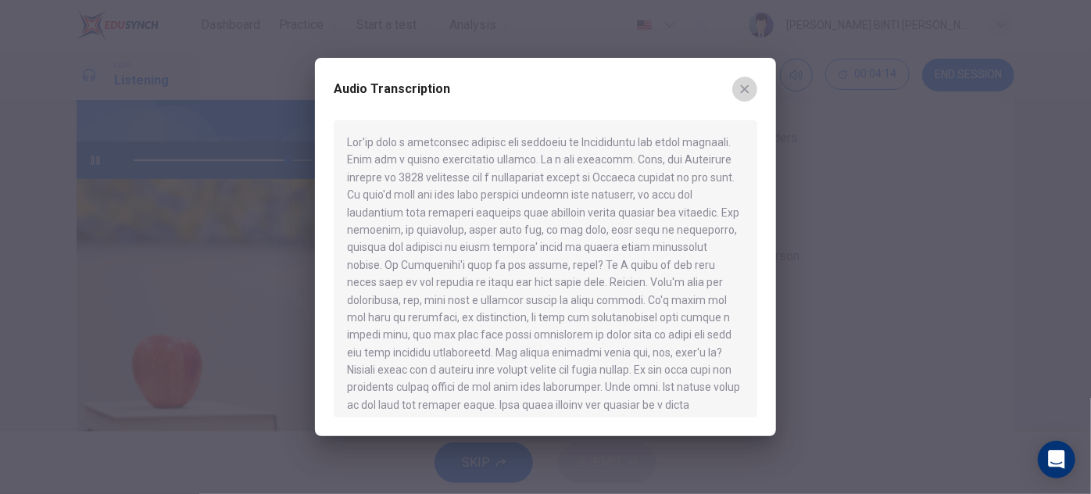
click at [746, 90] on icon "button" at bounding box center [745, 89] width 9 height 9
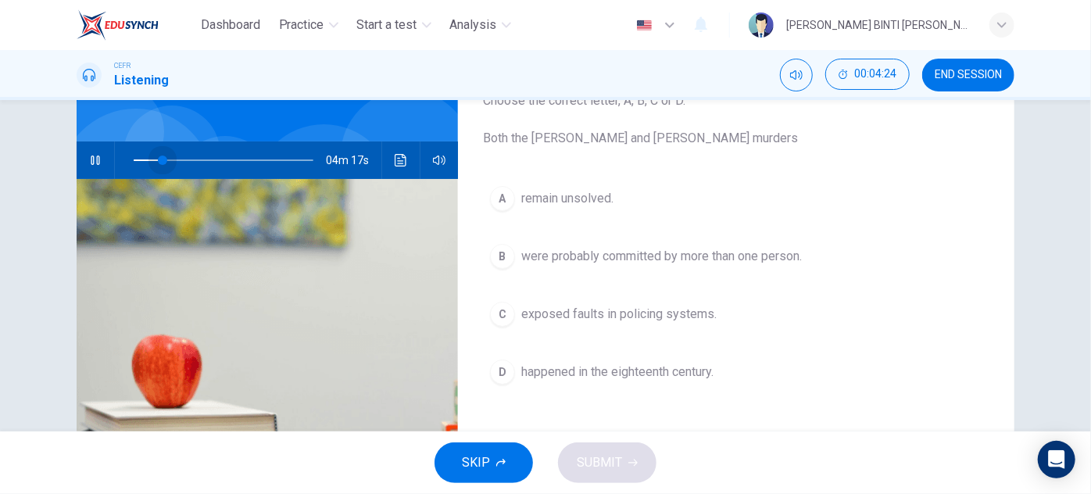
click at [159, 155] on span at bounding box center [224, 160] width 180 height 22
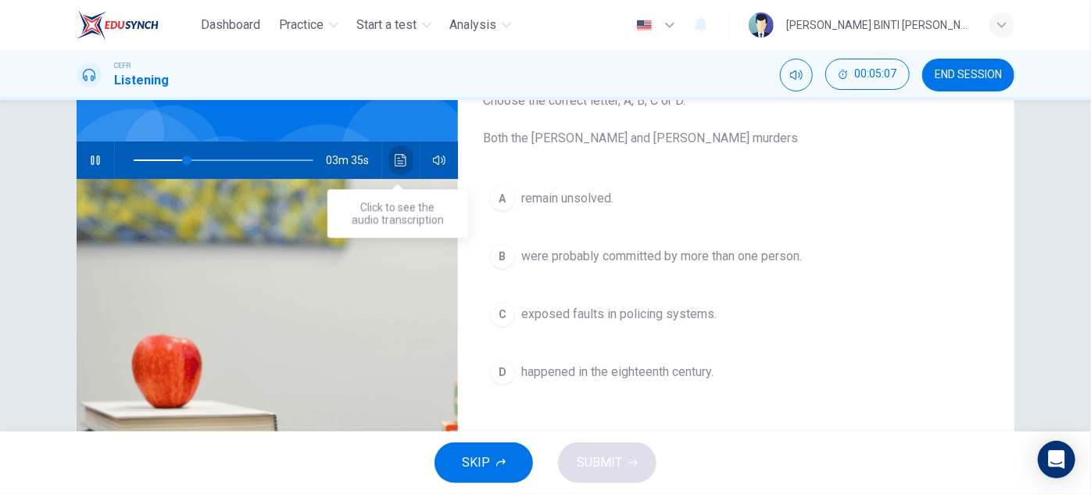
click at [395, 165] on icon "Click to see the audio transcription" at bounding box center [401, 160] width 12 height 12
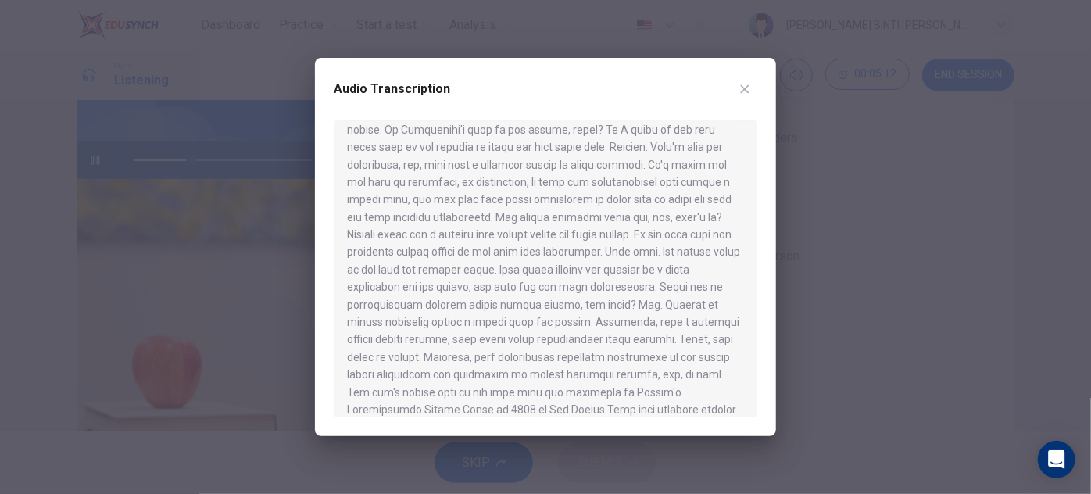
scroll to position [137, 0]
click at [738, 87] on icon "button" at bounding box center [744, 89] width 12 height 12
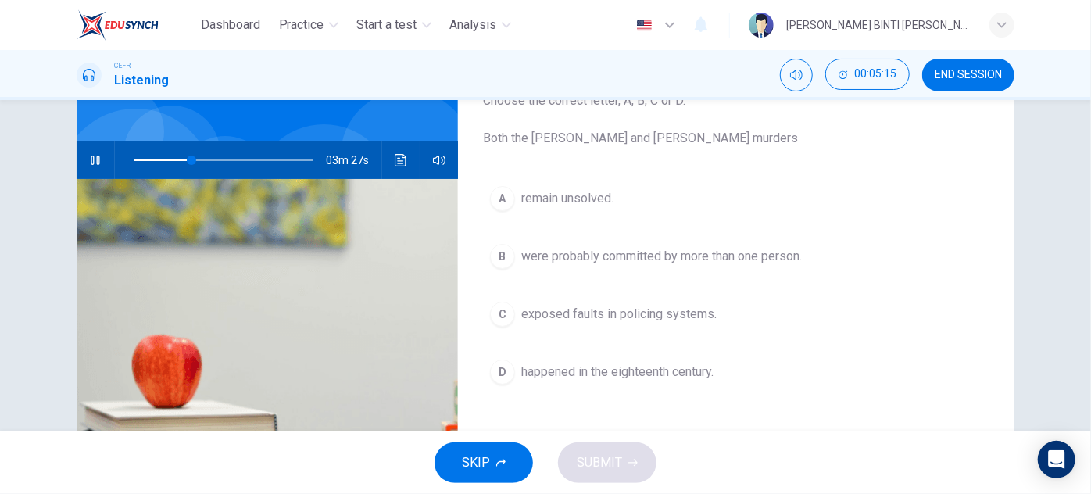
type input "33"
click at [996, 84] on button "END SESSION" at bounding box center [968, 75] width 92 height 33
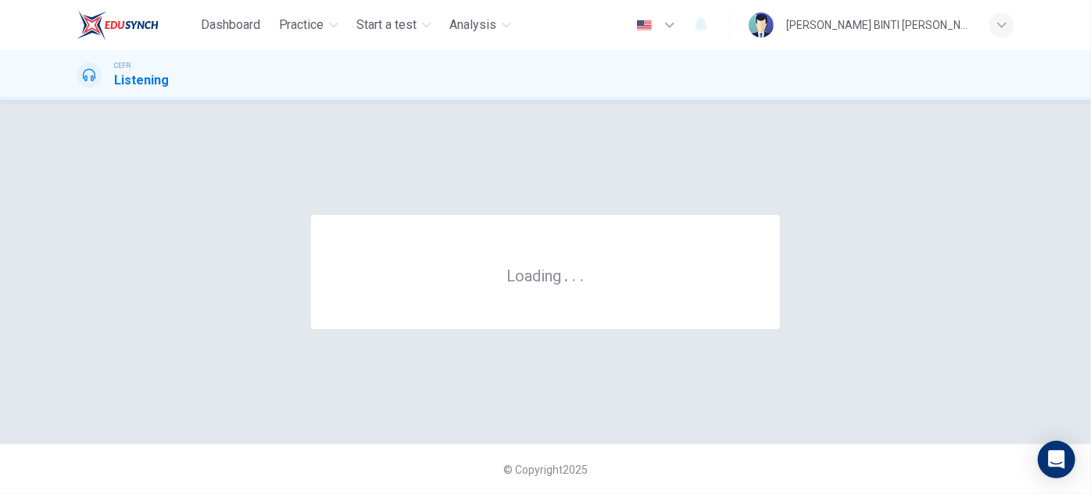
scroll to position [0, 0]
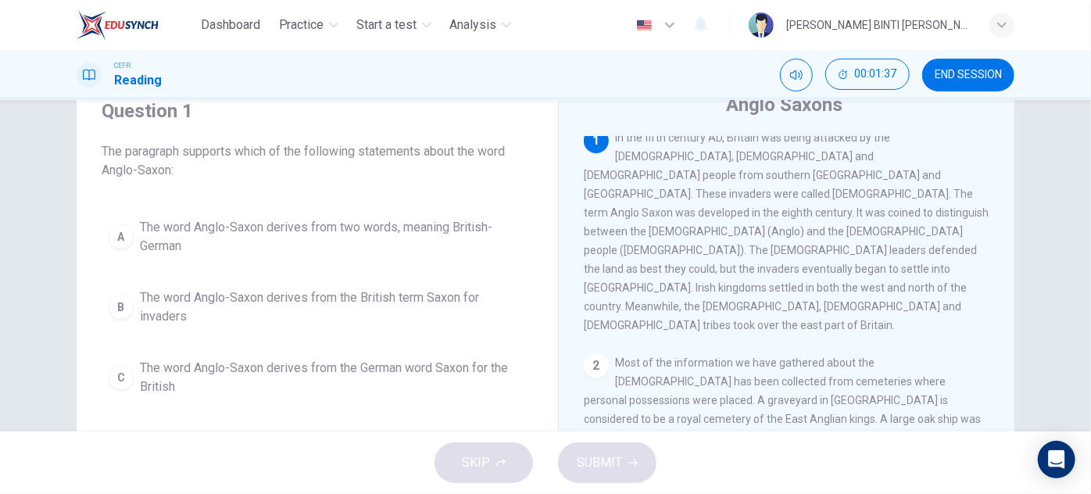
scroll to position [8, 0]
click at [973, 84] on button "END SESSION" at bounding box center [968, 75] width 92 height 33
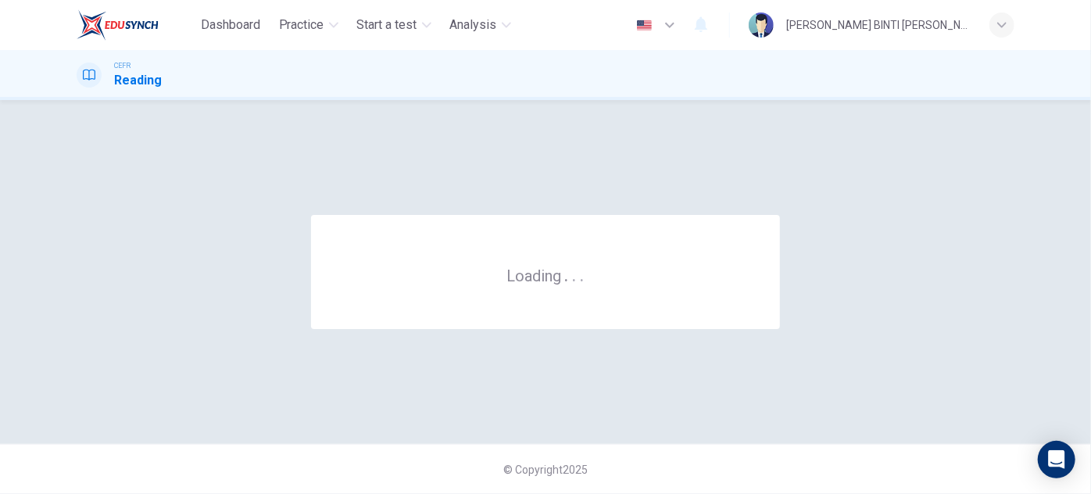
scroll to position [0, 0]
